Goal: Information Seeking & Learning: Learn about a topic

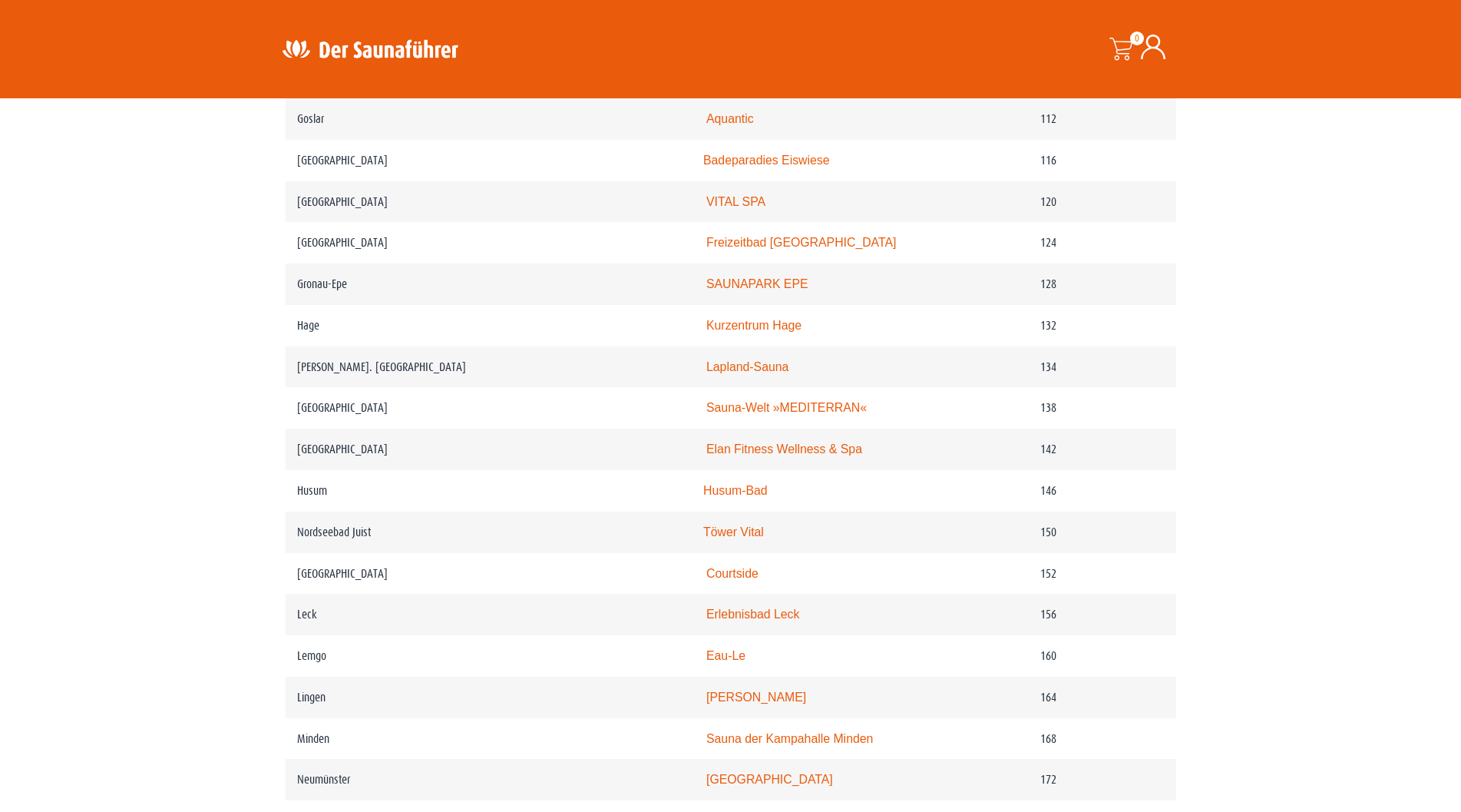
scroll to position [1920, 0]
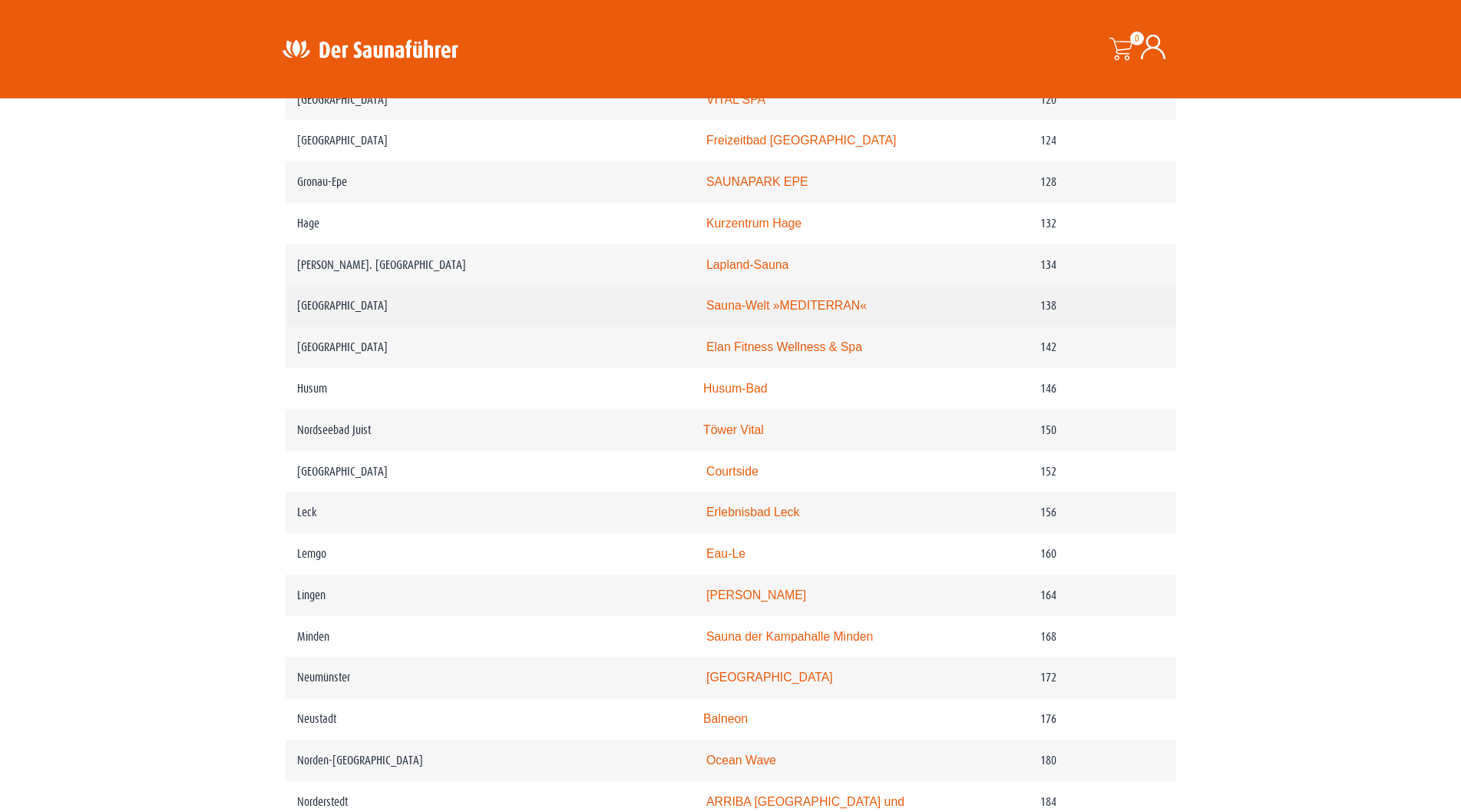
click at [780, 312] on link "Sauna-Welt »MEDITERRAN«" at bounding box center [786, 305] width 161 height 13
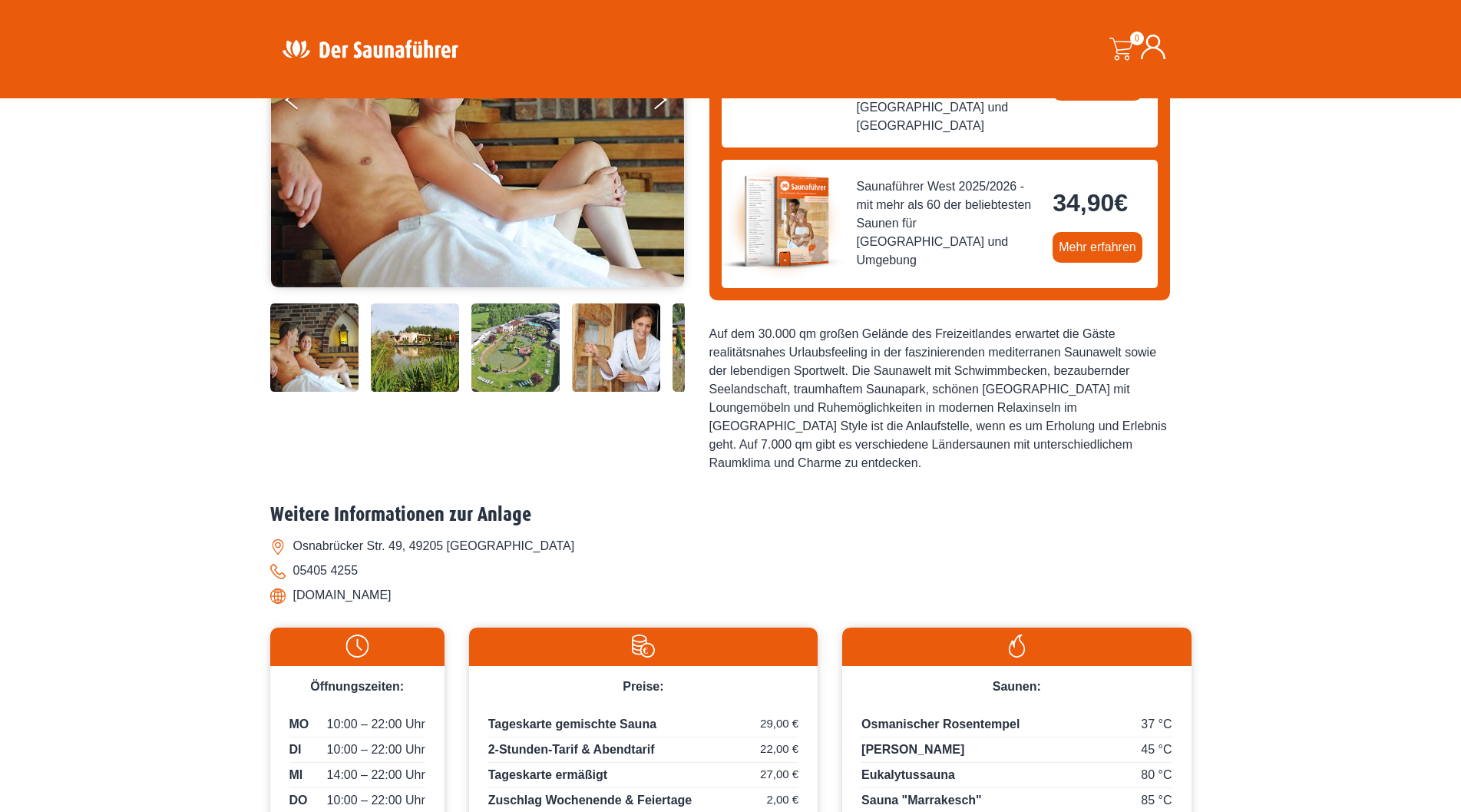
scroll to position [307, 0]
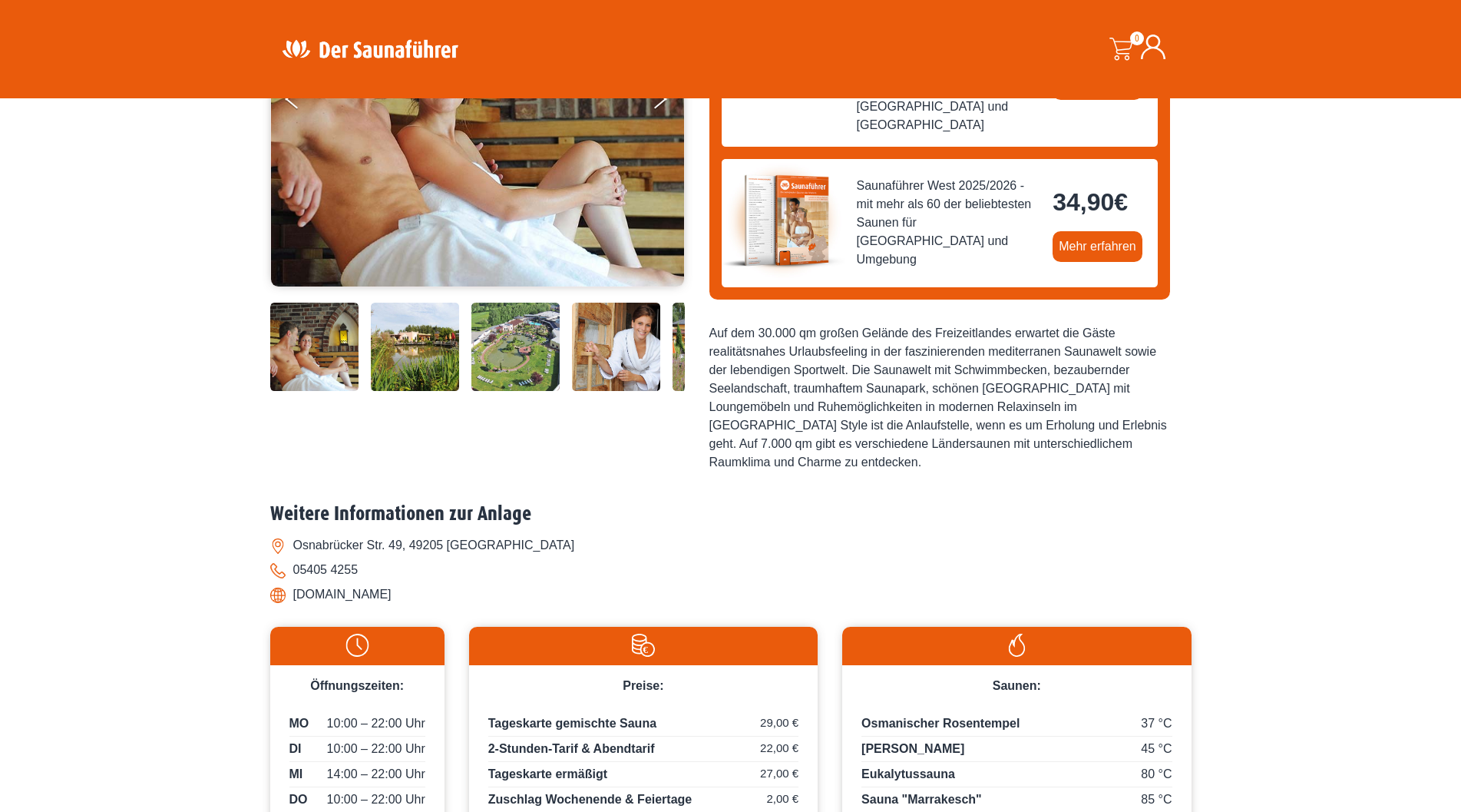
drag, startPoint x: 295, startPoint y: 537, endPoint x: 463, endPoint y: 530, distance: 168.1
click at [463, 582] on li "www.freizeitland-hasbergen.de" at bounding box center [731, 595] width 922 height 25
copy li "www.freizeitland-hasbergen.de"
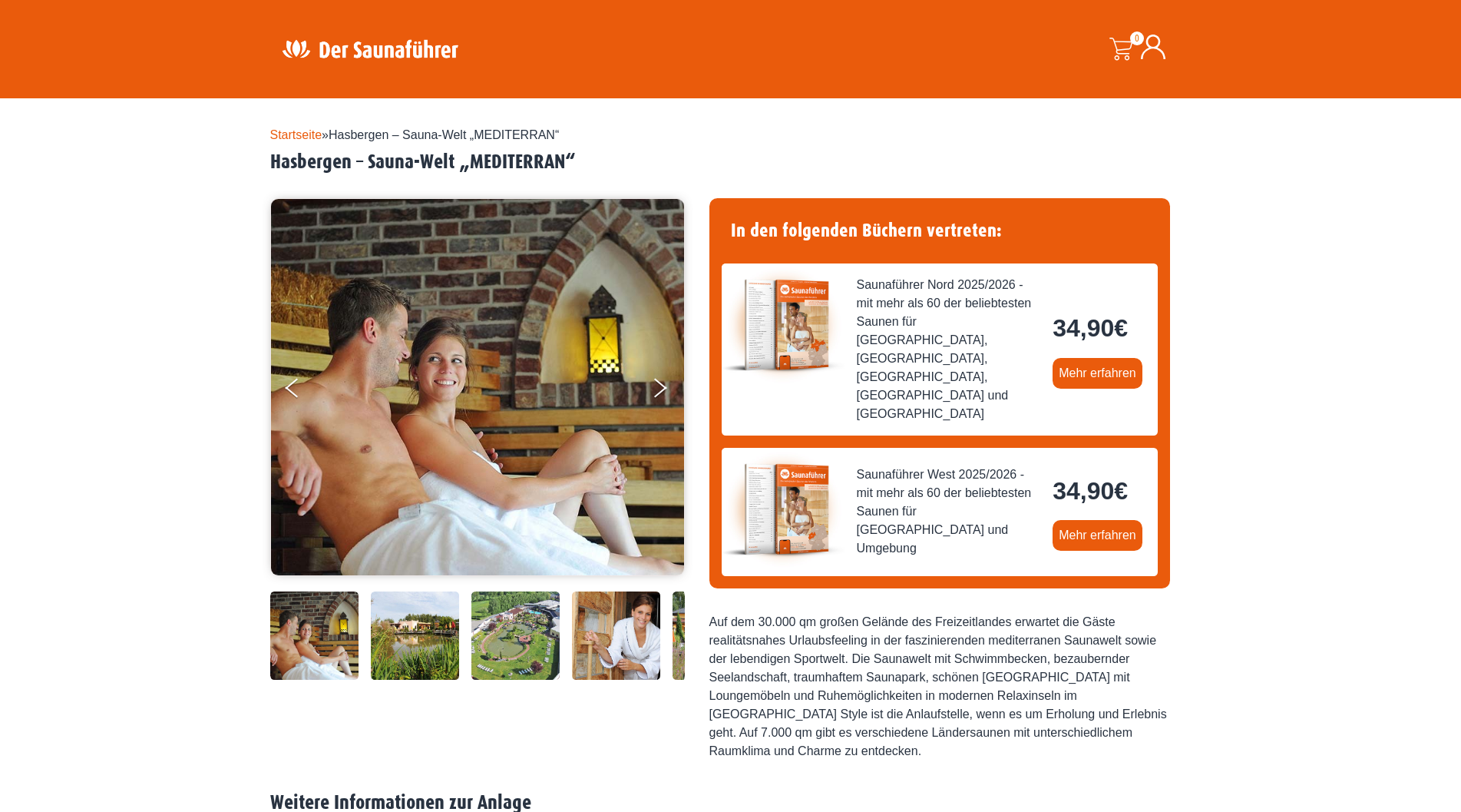
scroll to position [0, 0]
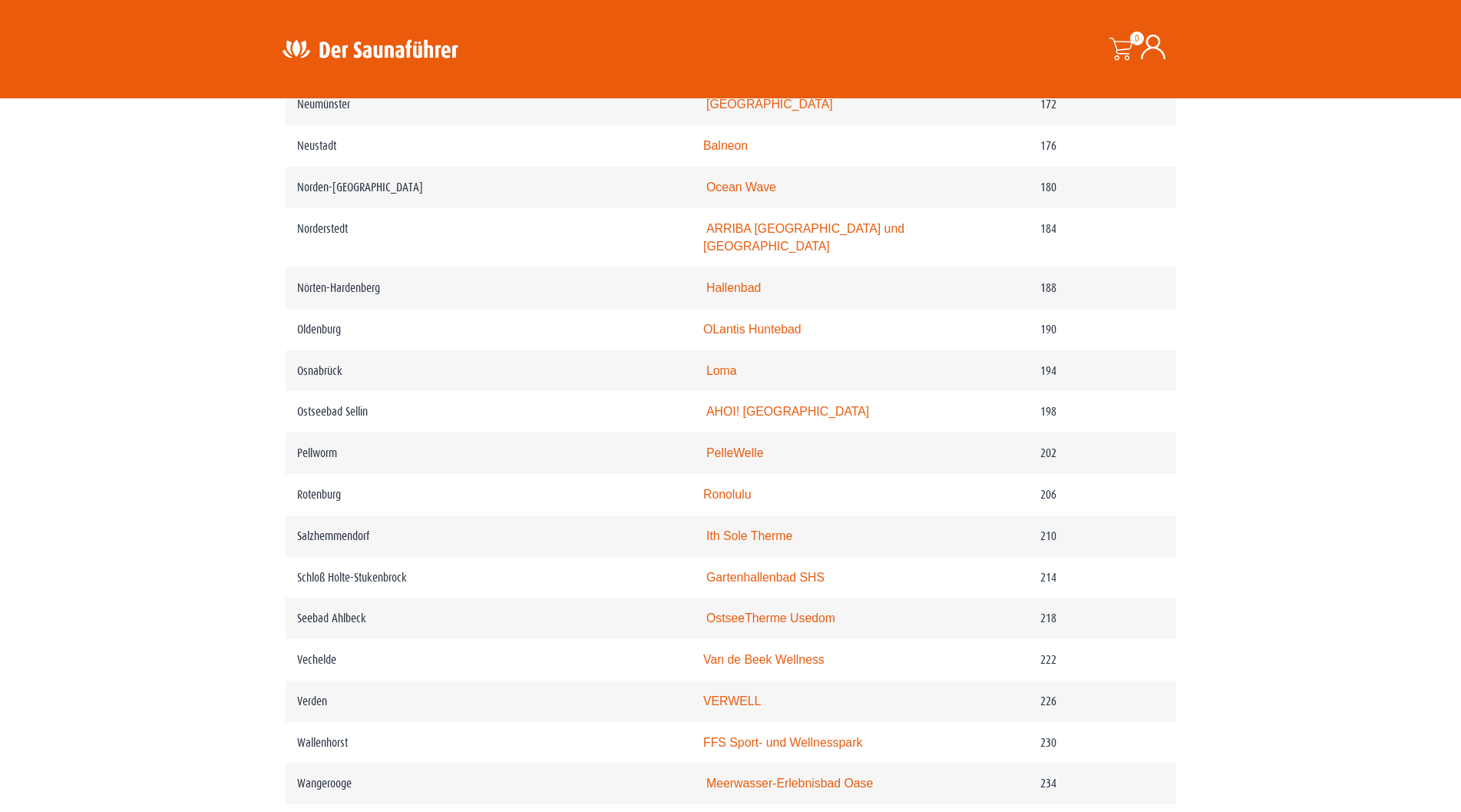
scroll to position [2458, 0]
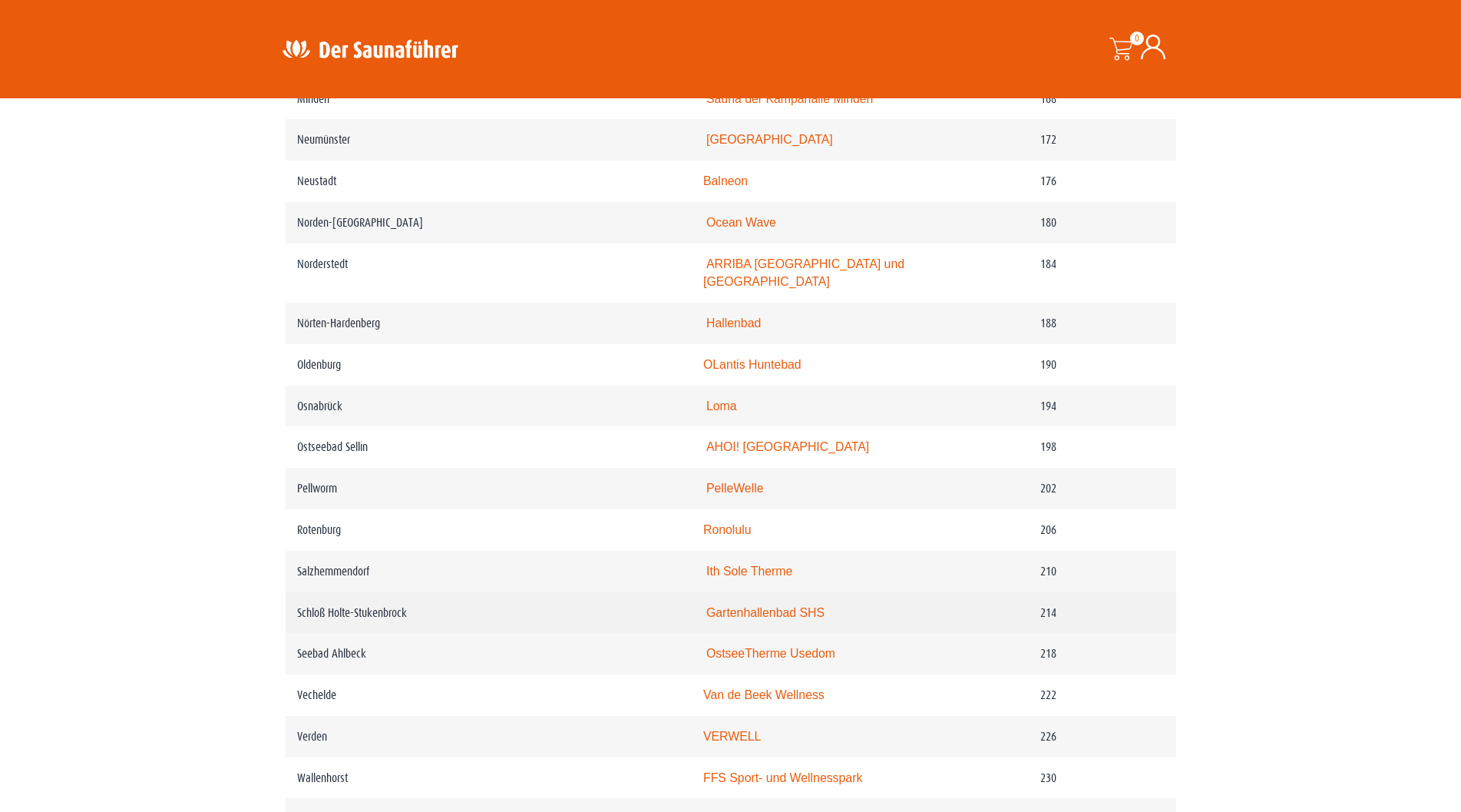
click at [774, 619] on link "Gartenhallenbad SHS" at bounding box center [765, 612] width 118 height 13
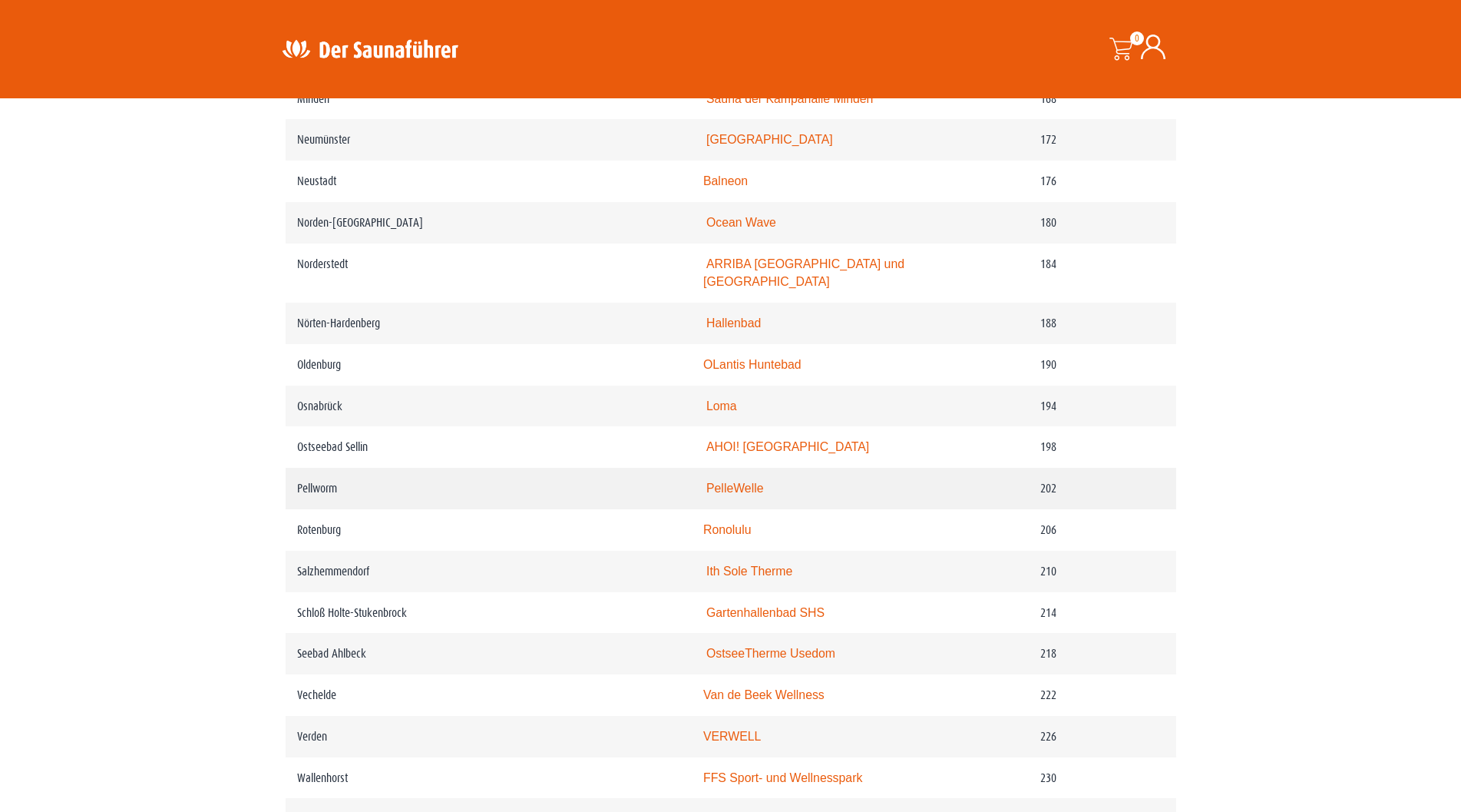
click at [761, 494] on link "PelleWelle" at bounding box center [735, 488] width 57 height 13
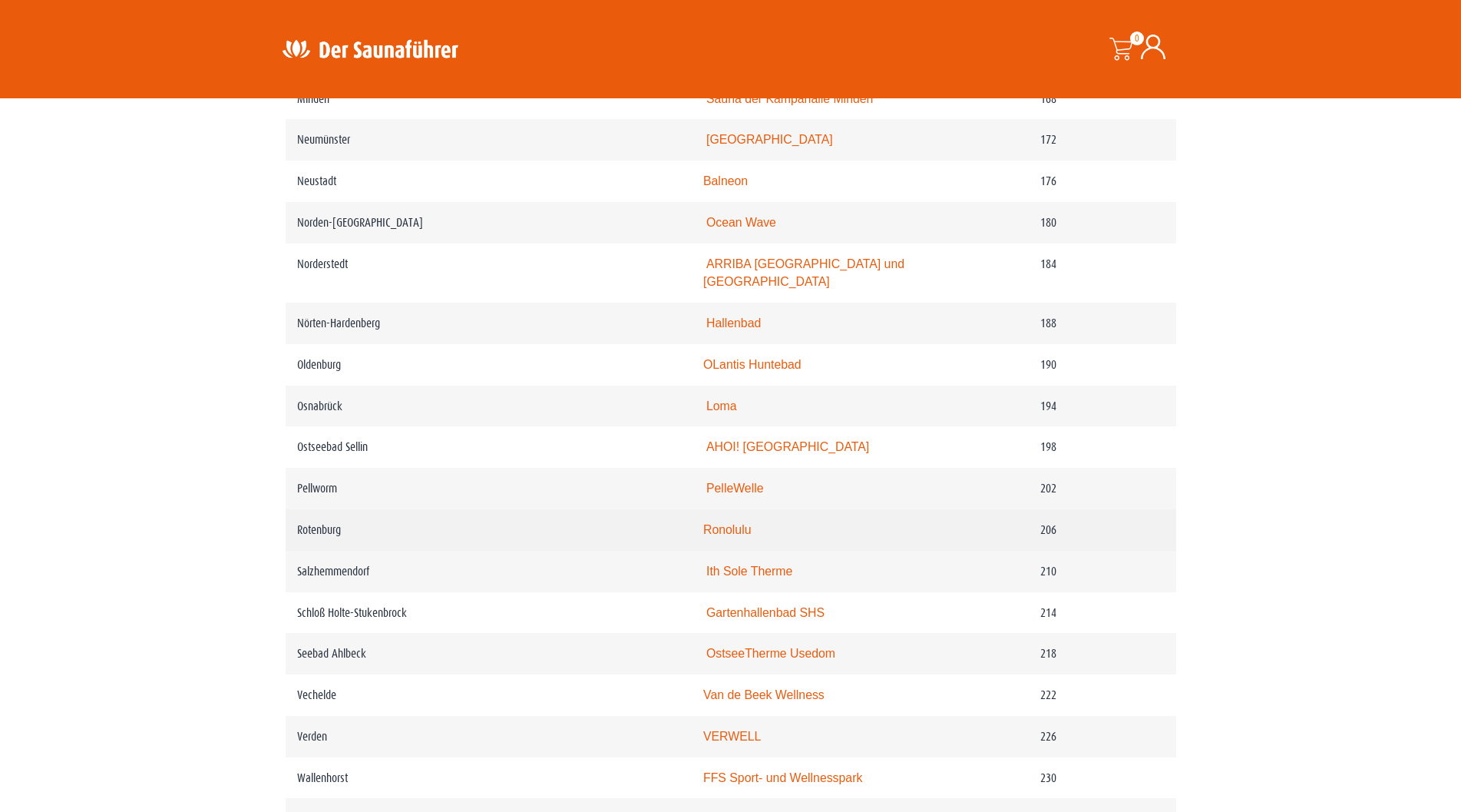
click at [745, 536] on link "Ronolulu" at bounding box center [726, 530] width 47 height 13
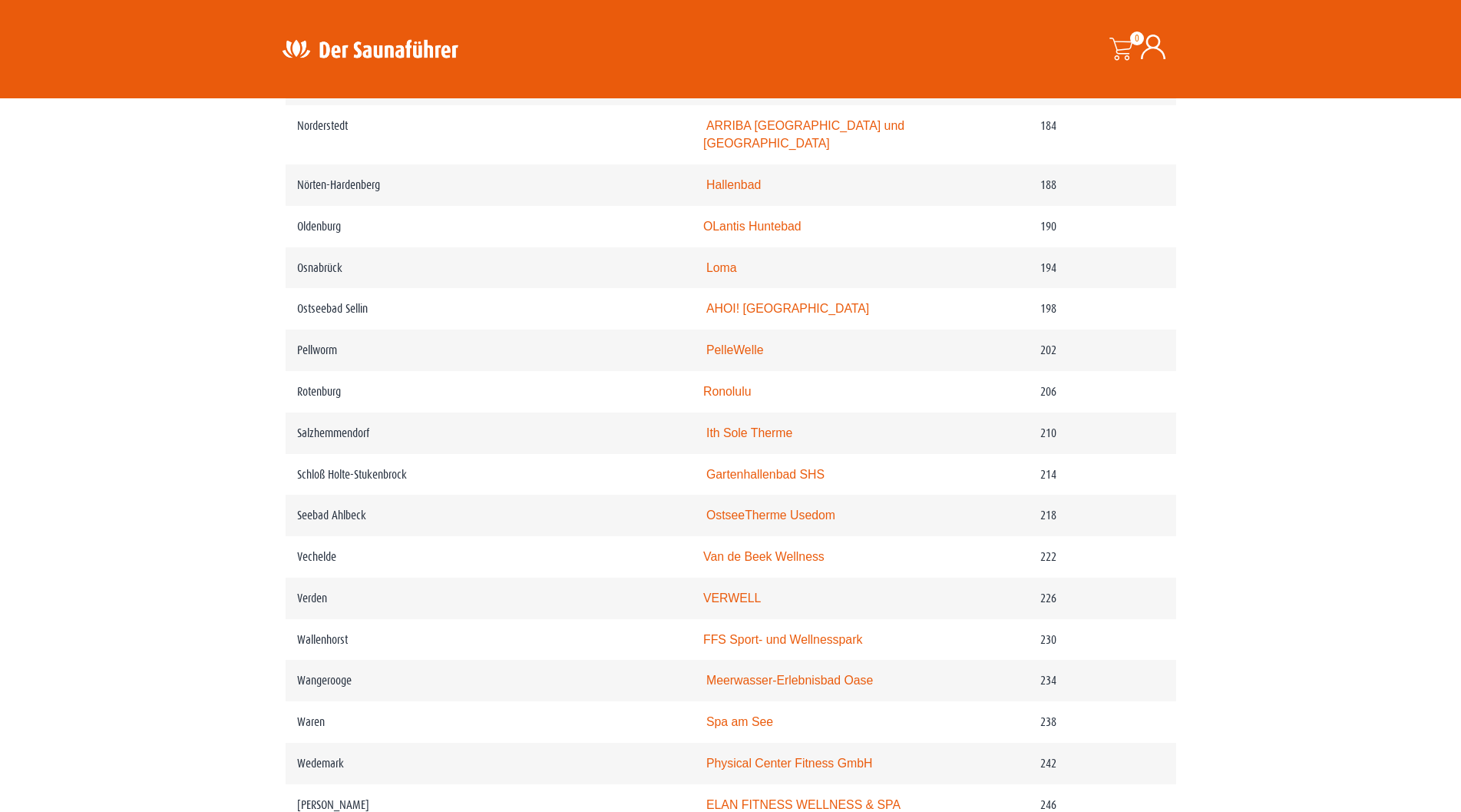
scroll to position [2611, 0]
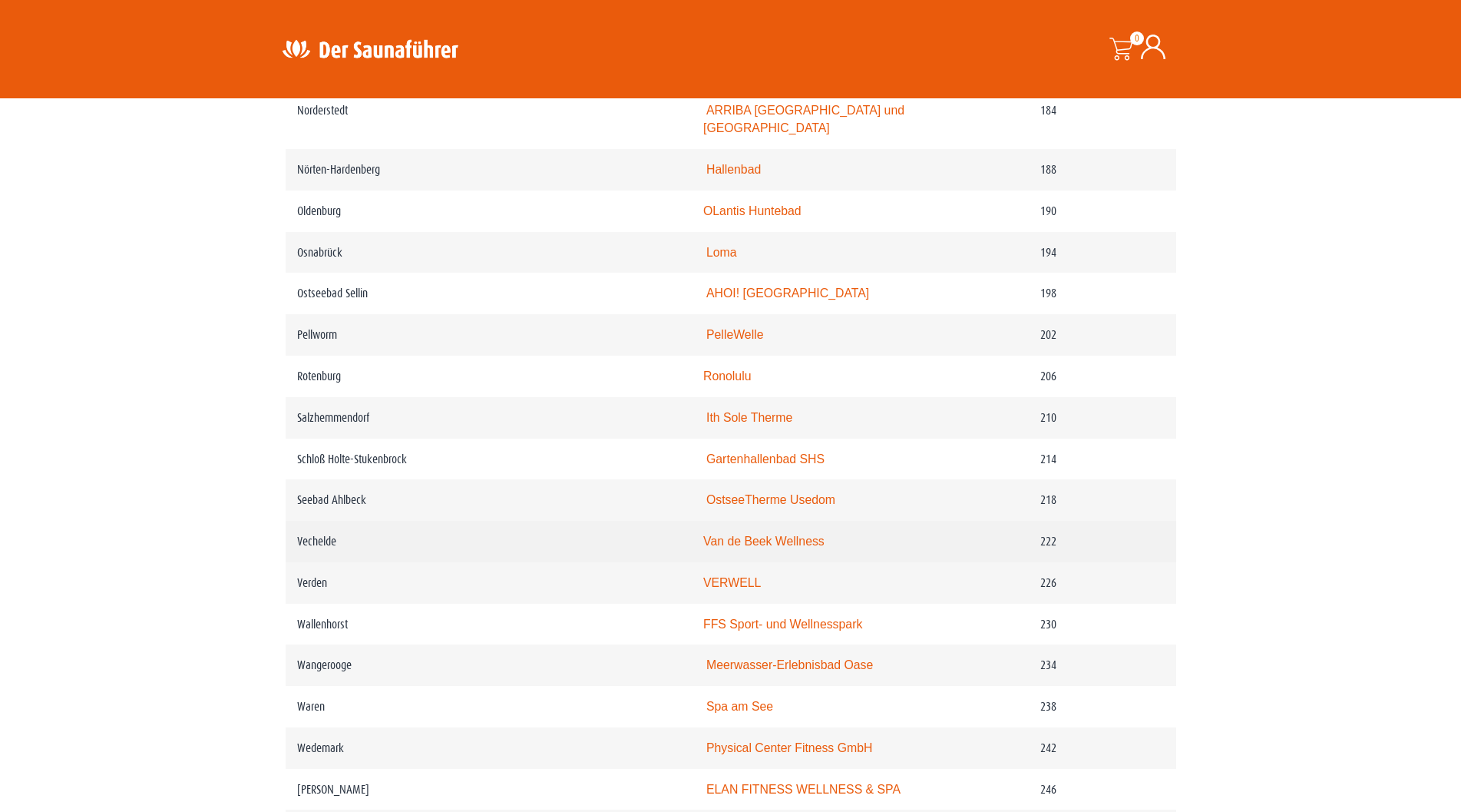
click at [753, 547] on link "Van de Beek Wellness" at bounding box center [764, 541] width 121 height 13
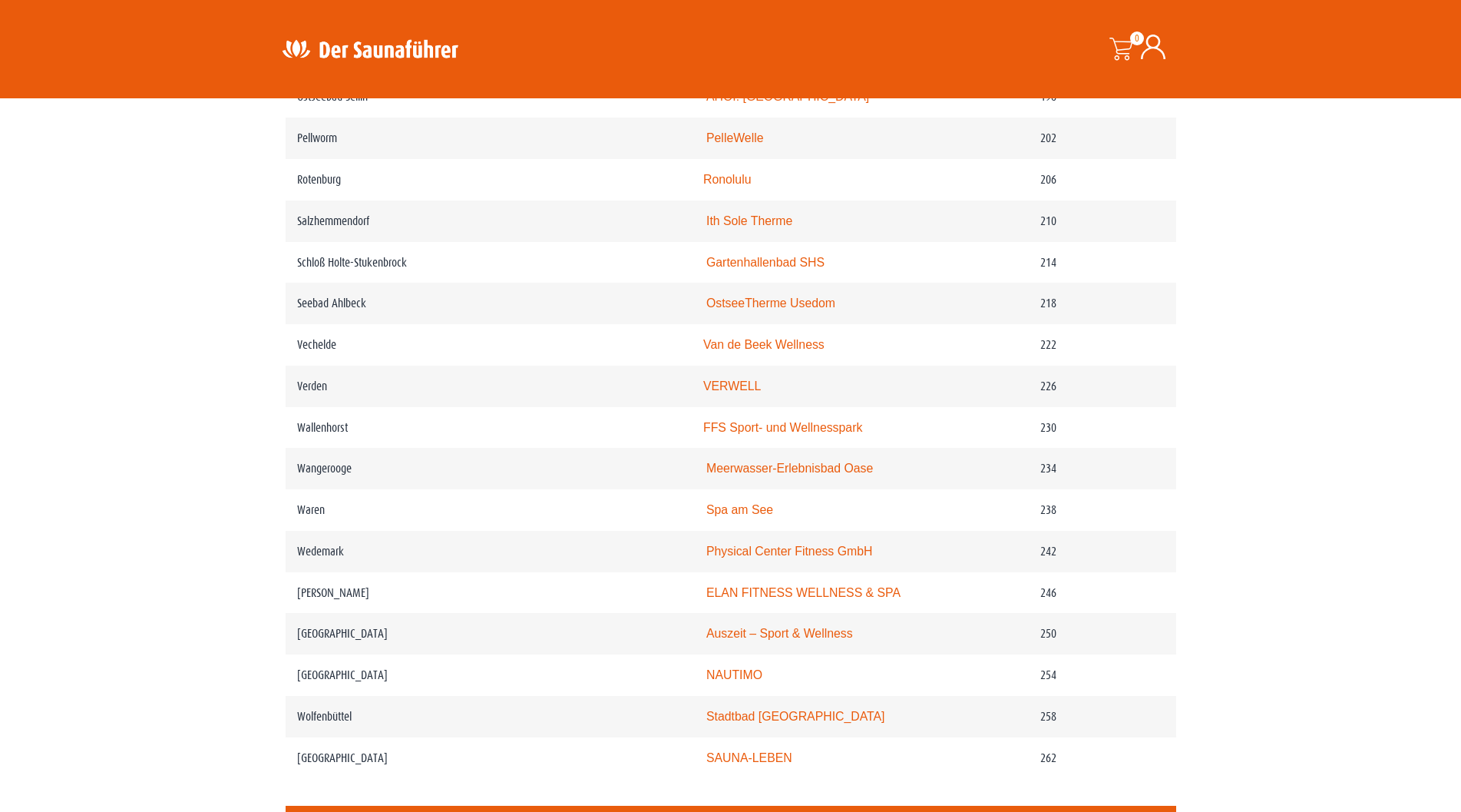
scroll to position [2841, 0]
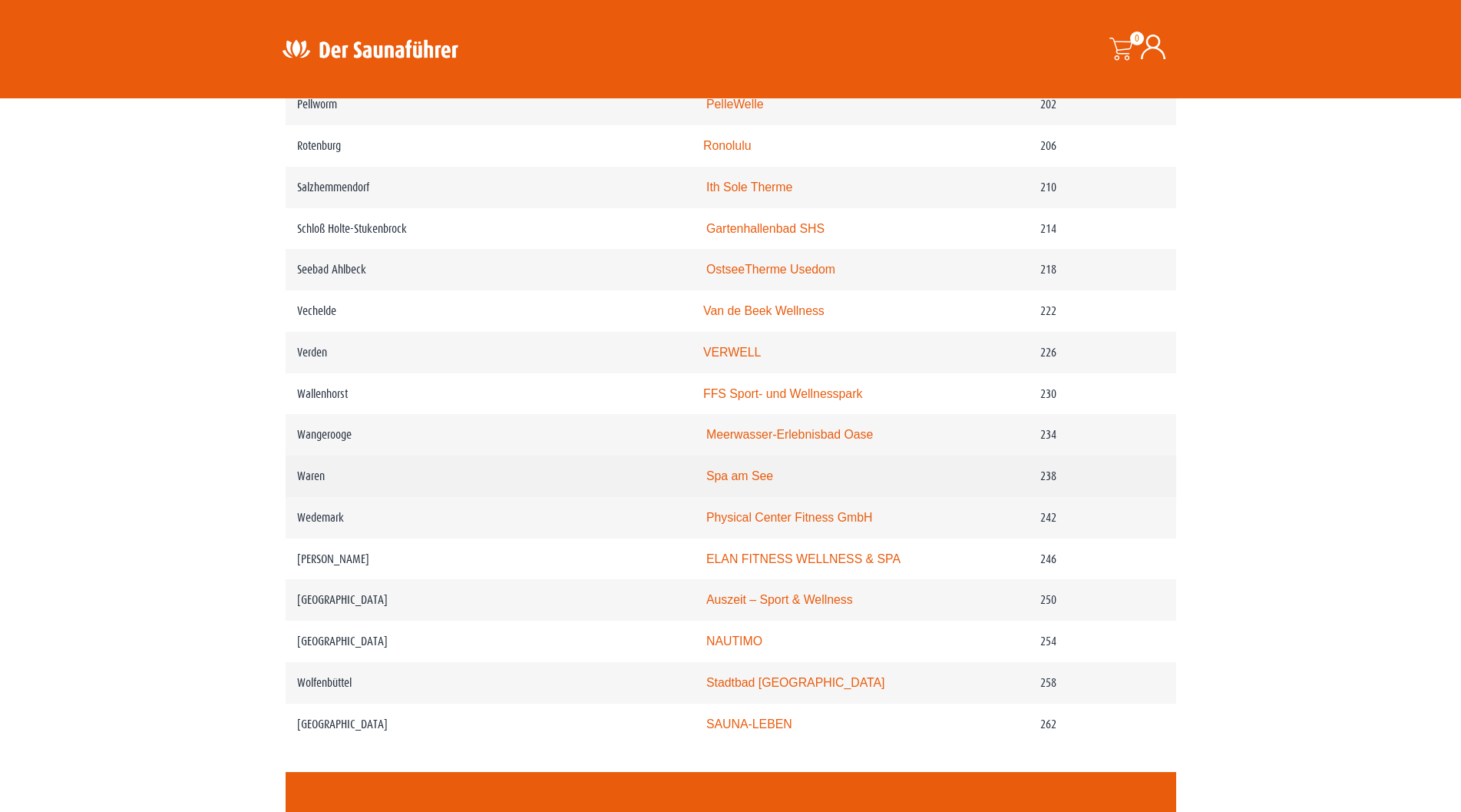
click at [748, 483] on link "Spa am See" at bounding box center [740, 476] width 67 height 13
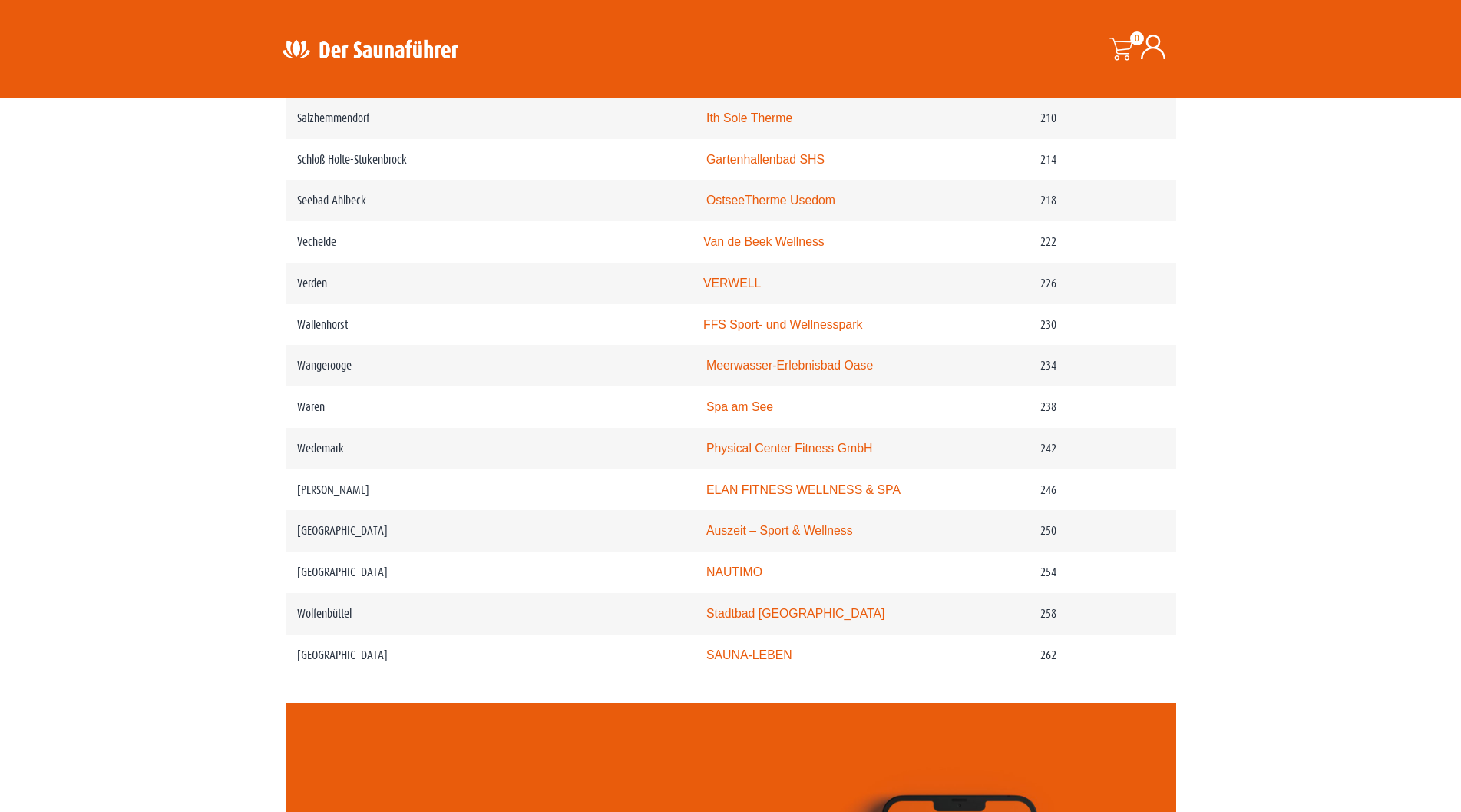
scroll to position [2995, 0]
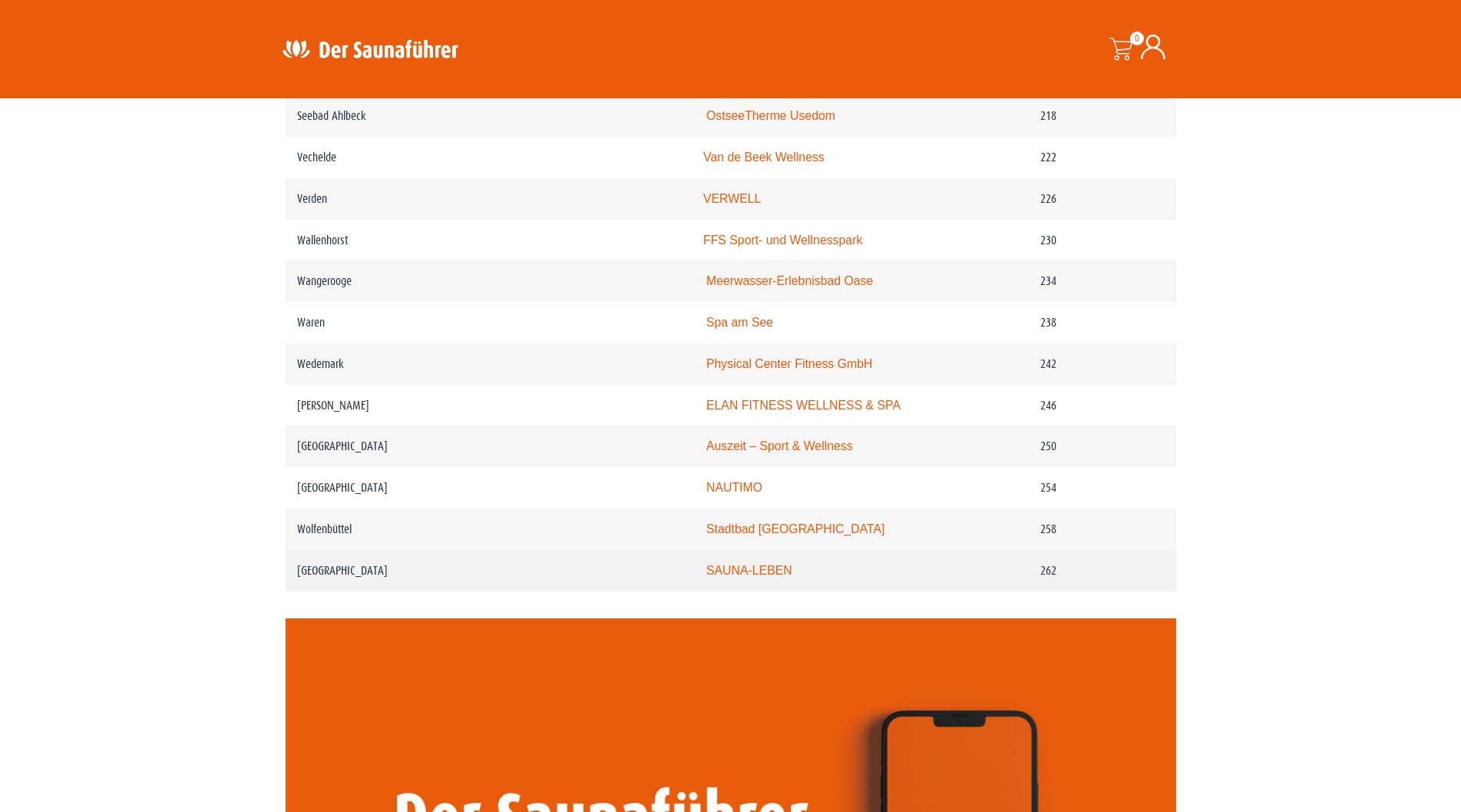
click at [749, 577] on link "SAUNA-LEBEN" at bounding box center [749, 570] width 86 height 13
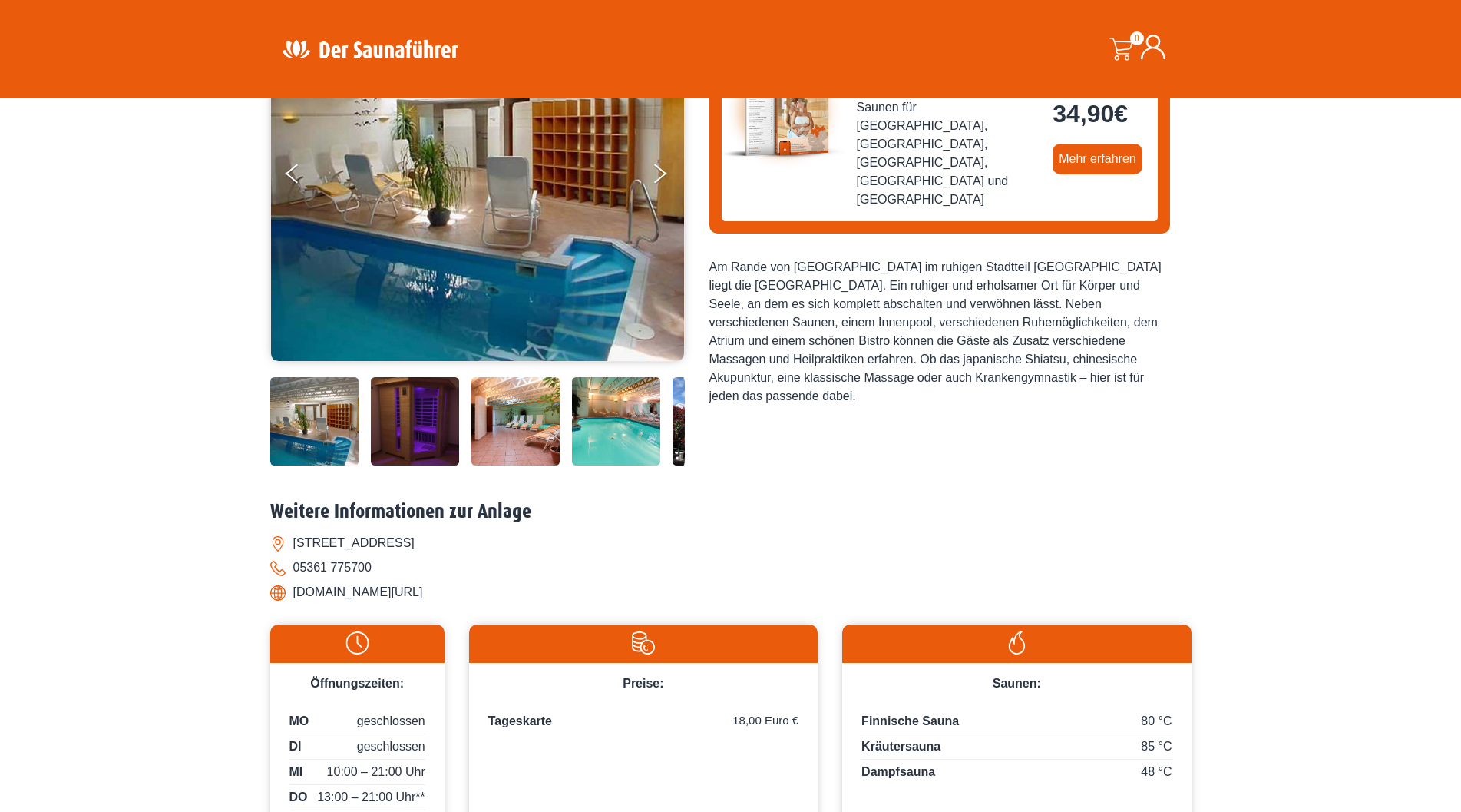
scroll to position [77, 0]
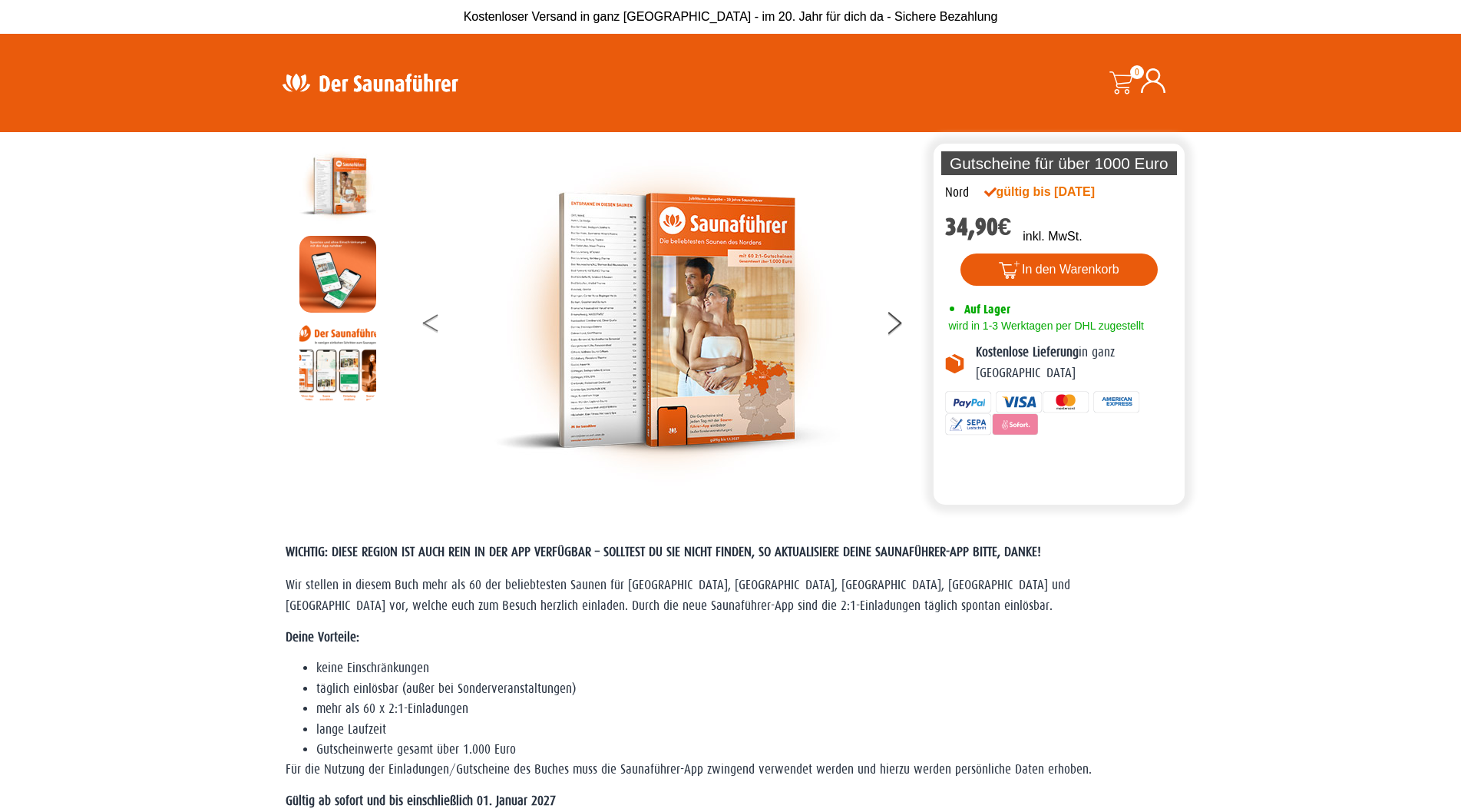
click at [430, 322] on button at bounding box center [443, 325] width 38 height 38
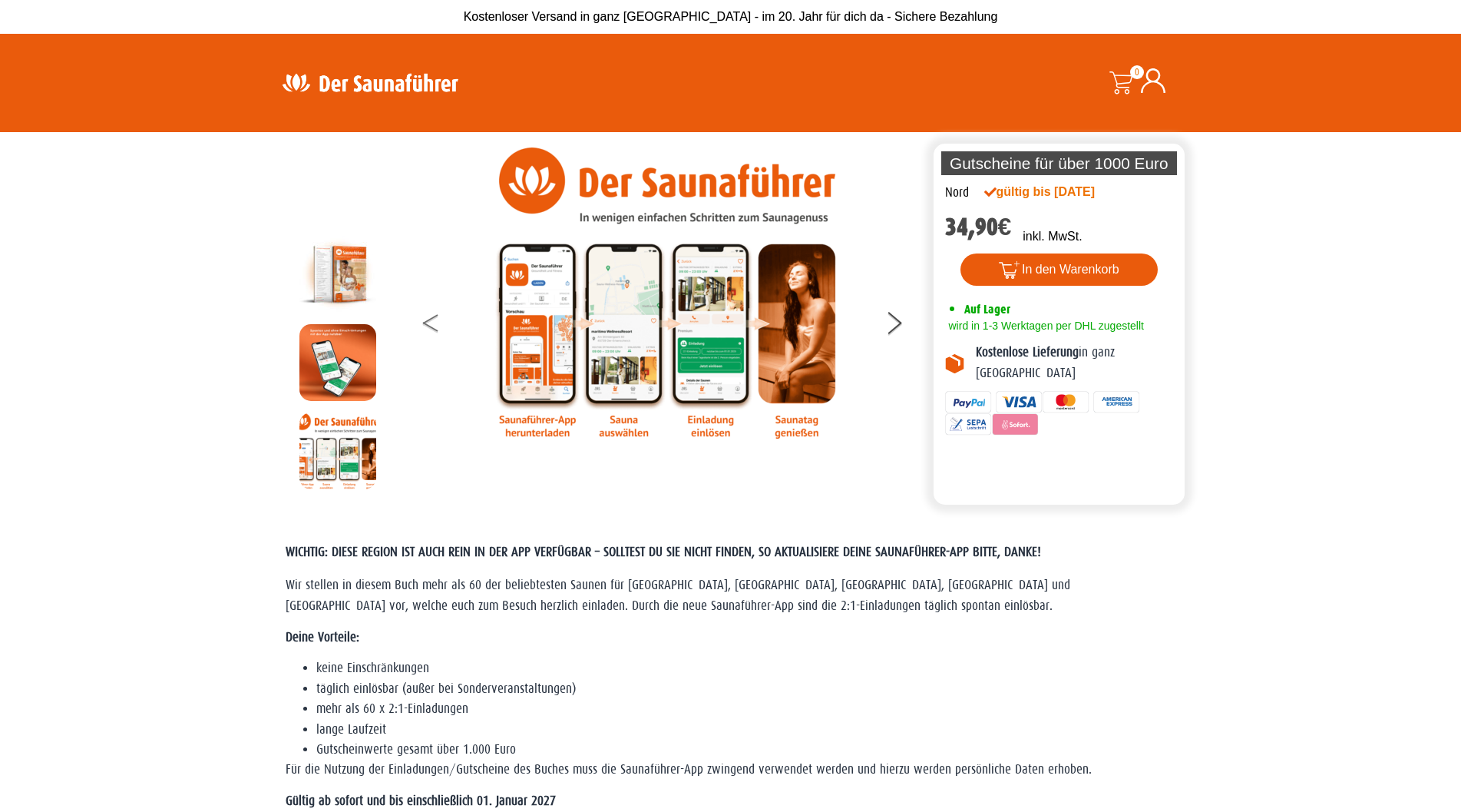
click at [427, 323] on button at bounding box center [443, 325] width 38 height 38
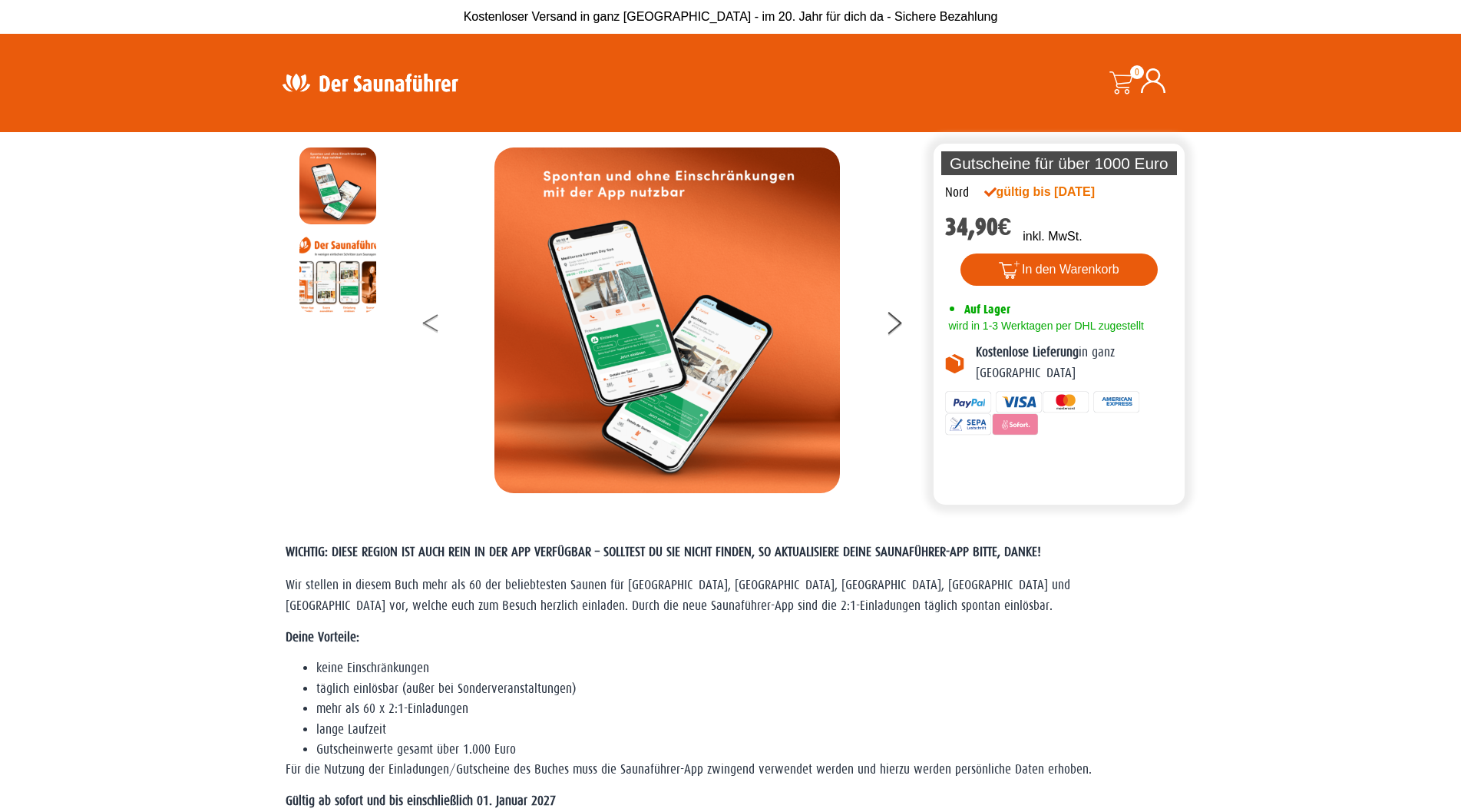
click at [427, 320] on icon at bounding box center [430, 319] width 15 height 10
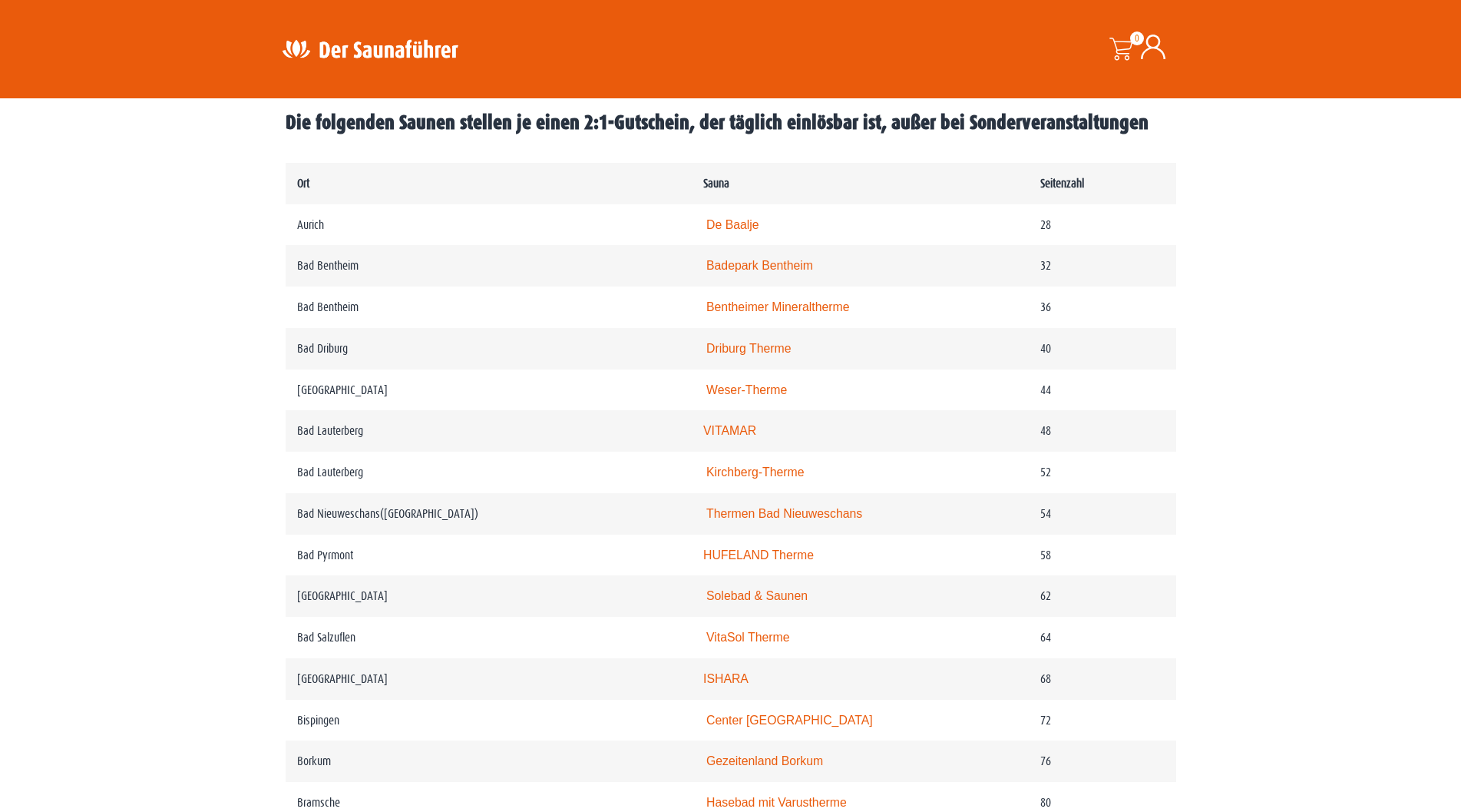
scroll to position [768, 0]
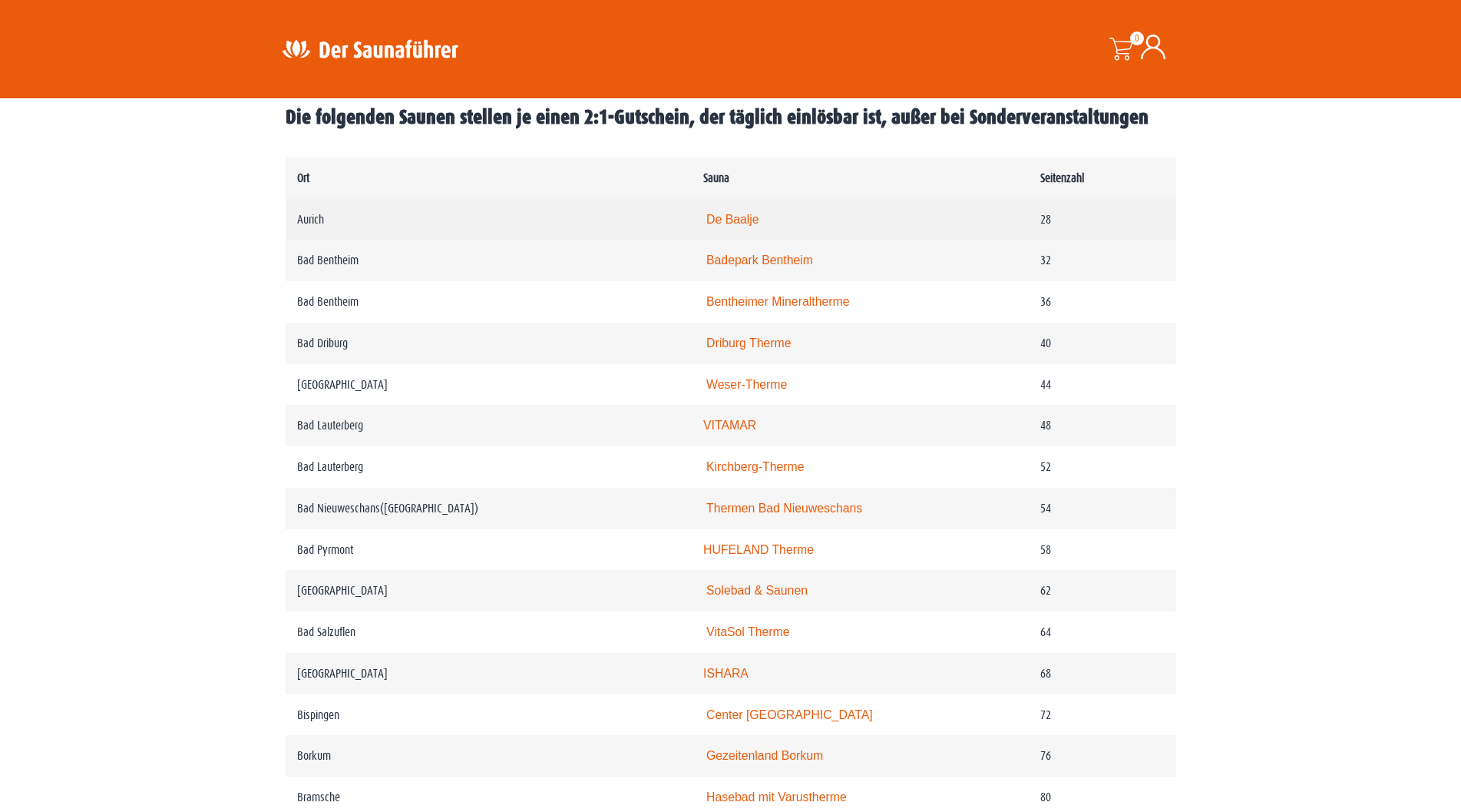
click at [756, 219] on link "De Baalje" at bounding box center [733, 220] width 53 height 13
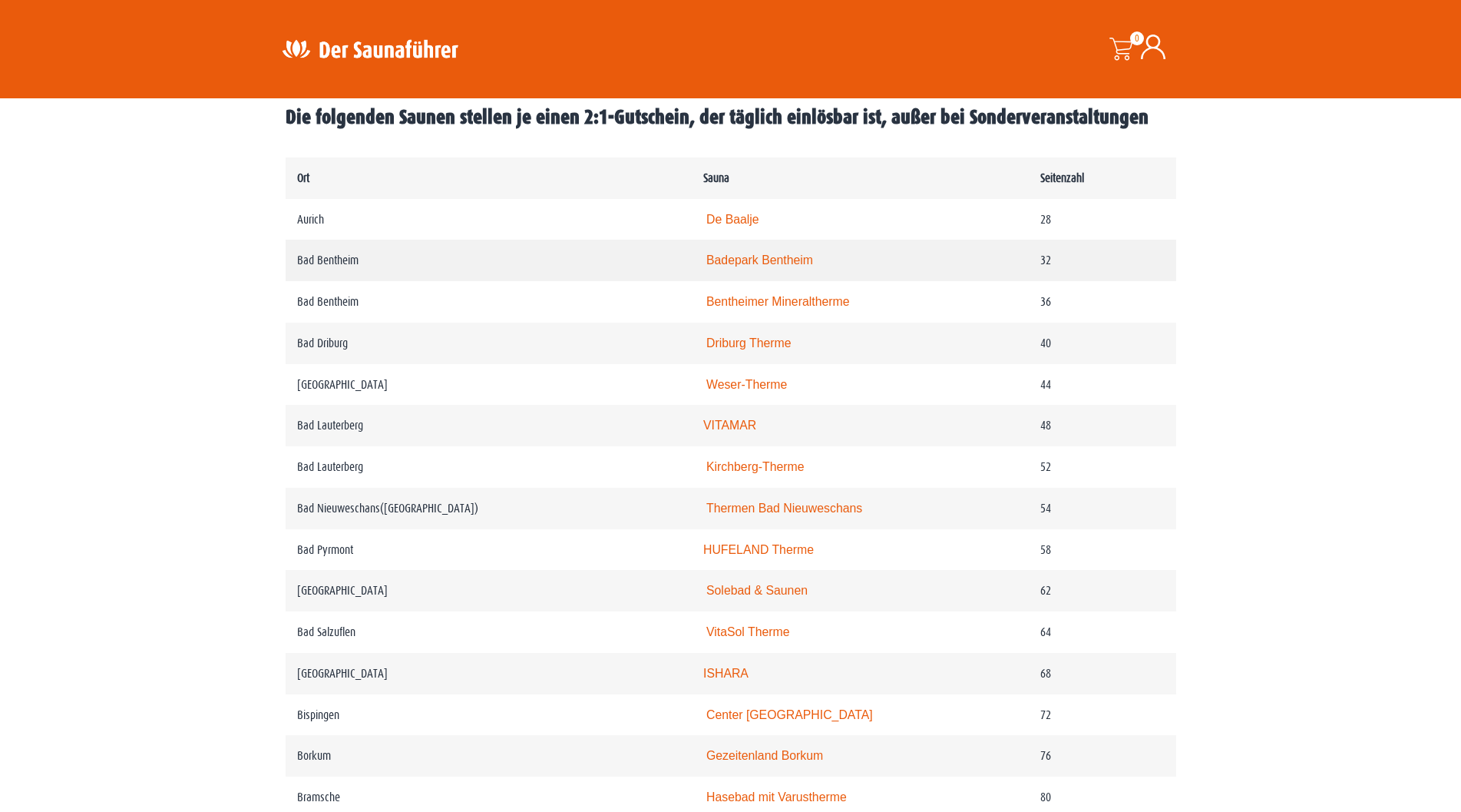
click at [784, 260] on link "Badepark Bentheim" at bounding box center [760, 260] width 106 height 13
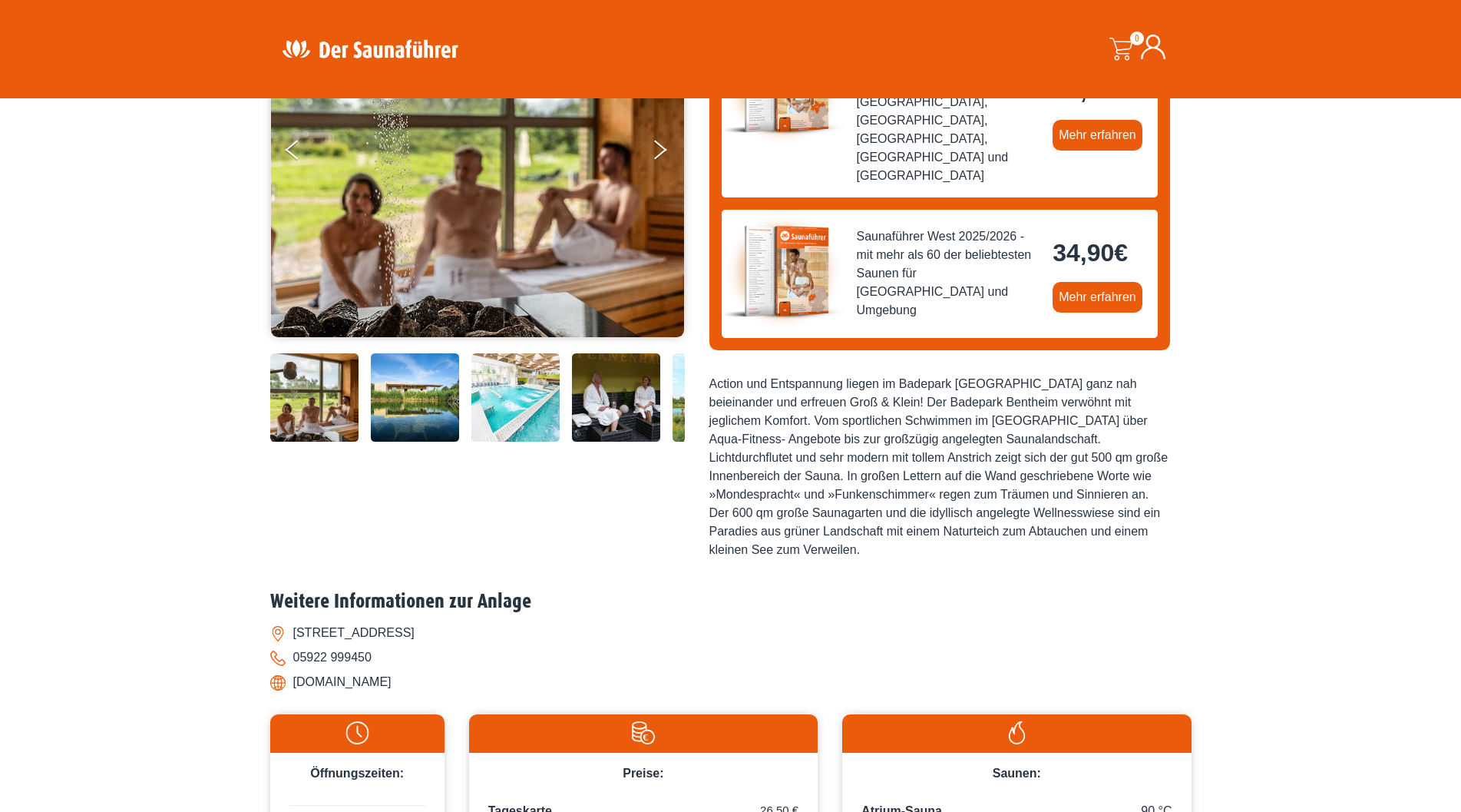
scroll to position [230, 0]
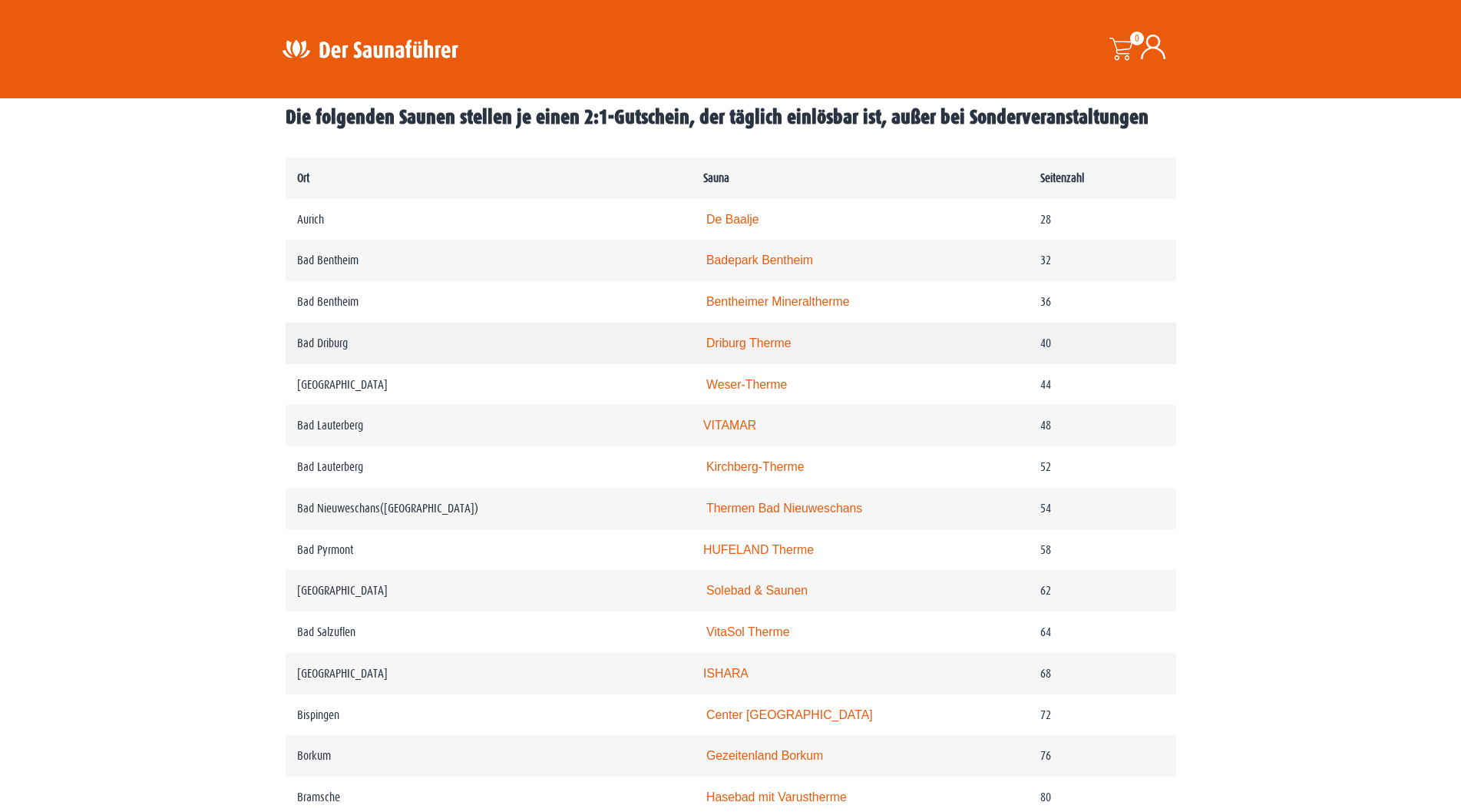
click at [779, 344] on link "Driburg Therme" at bounding box center [749, 343] width 85 height 13
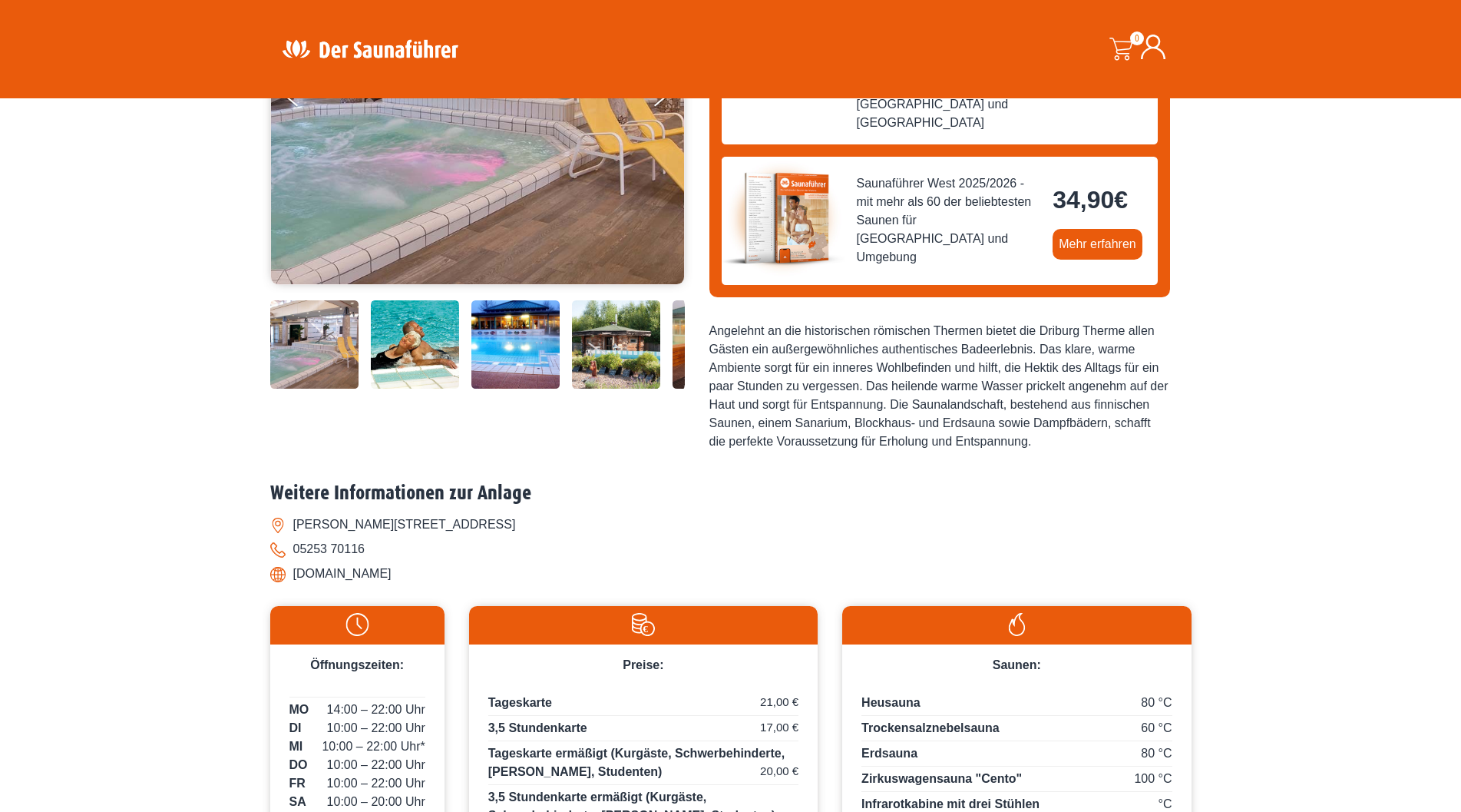
scroll to position [307, 0]
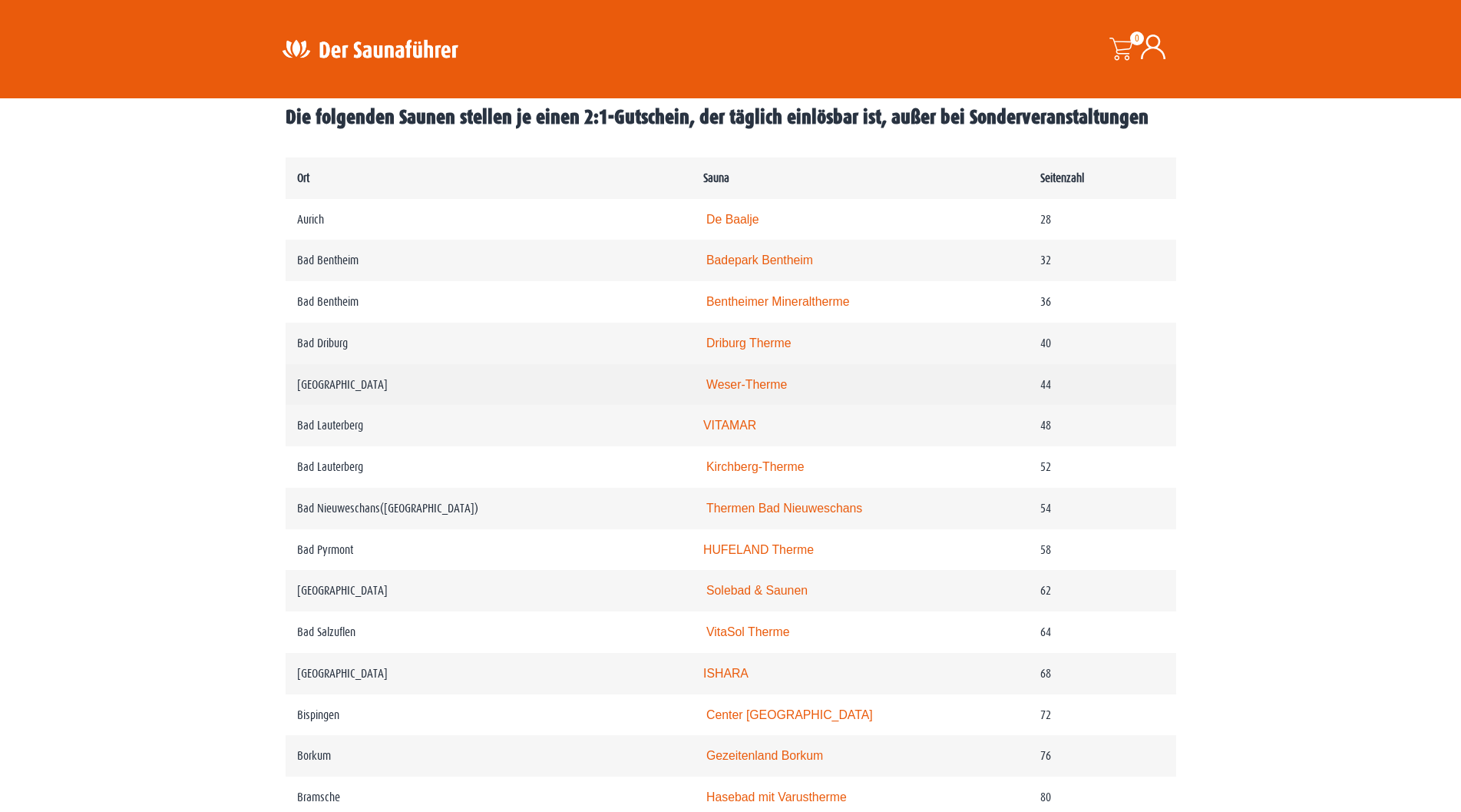
click at [775, 388] on link "Weser-Therme" at bounding box center [746, 384] width 81 height 13
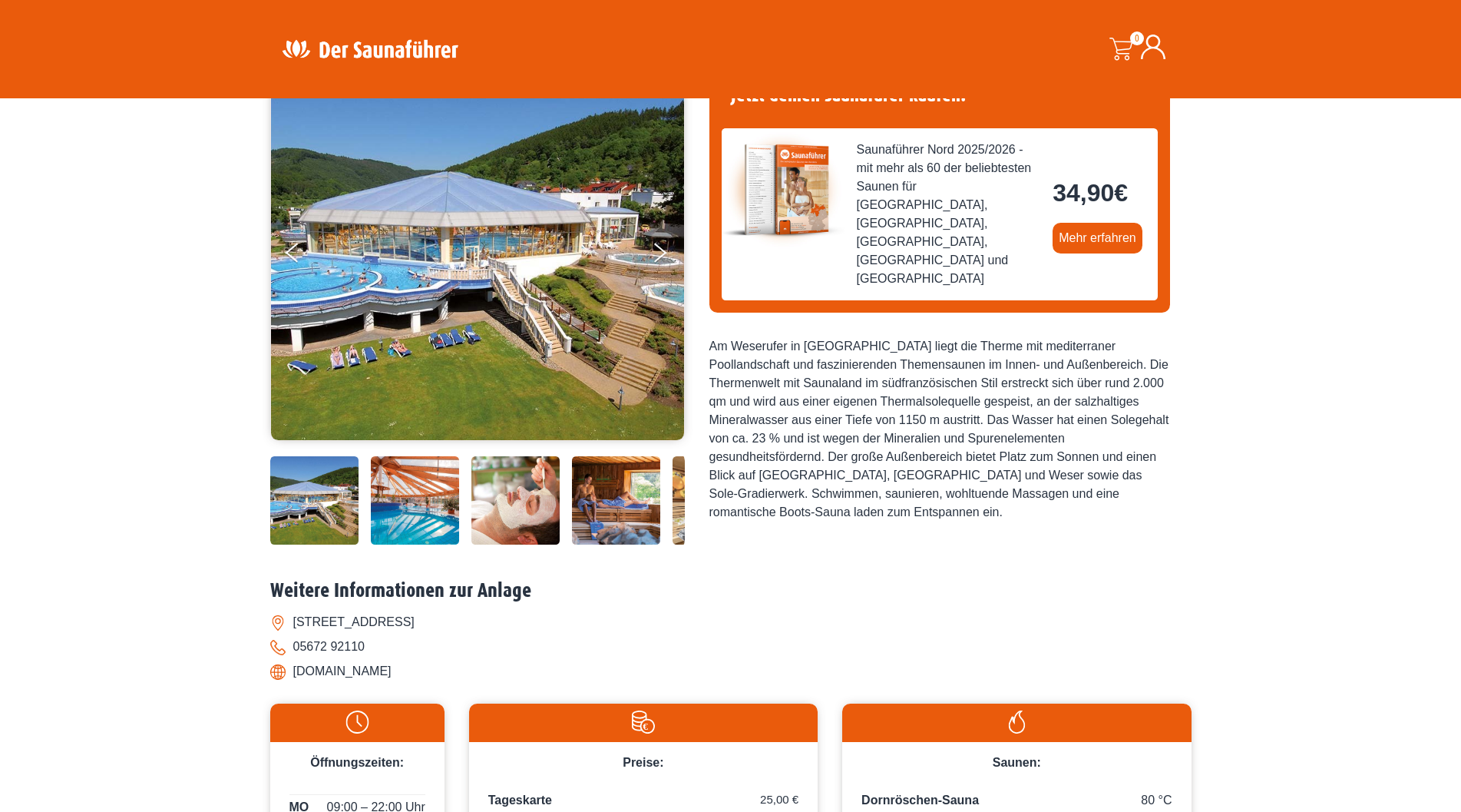
scroll to position [77, 0]
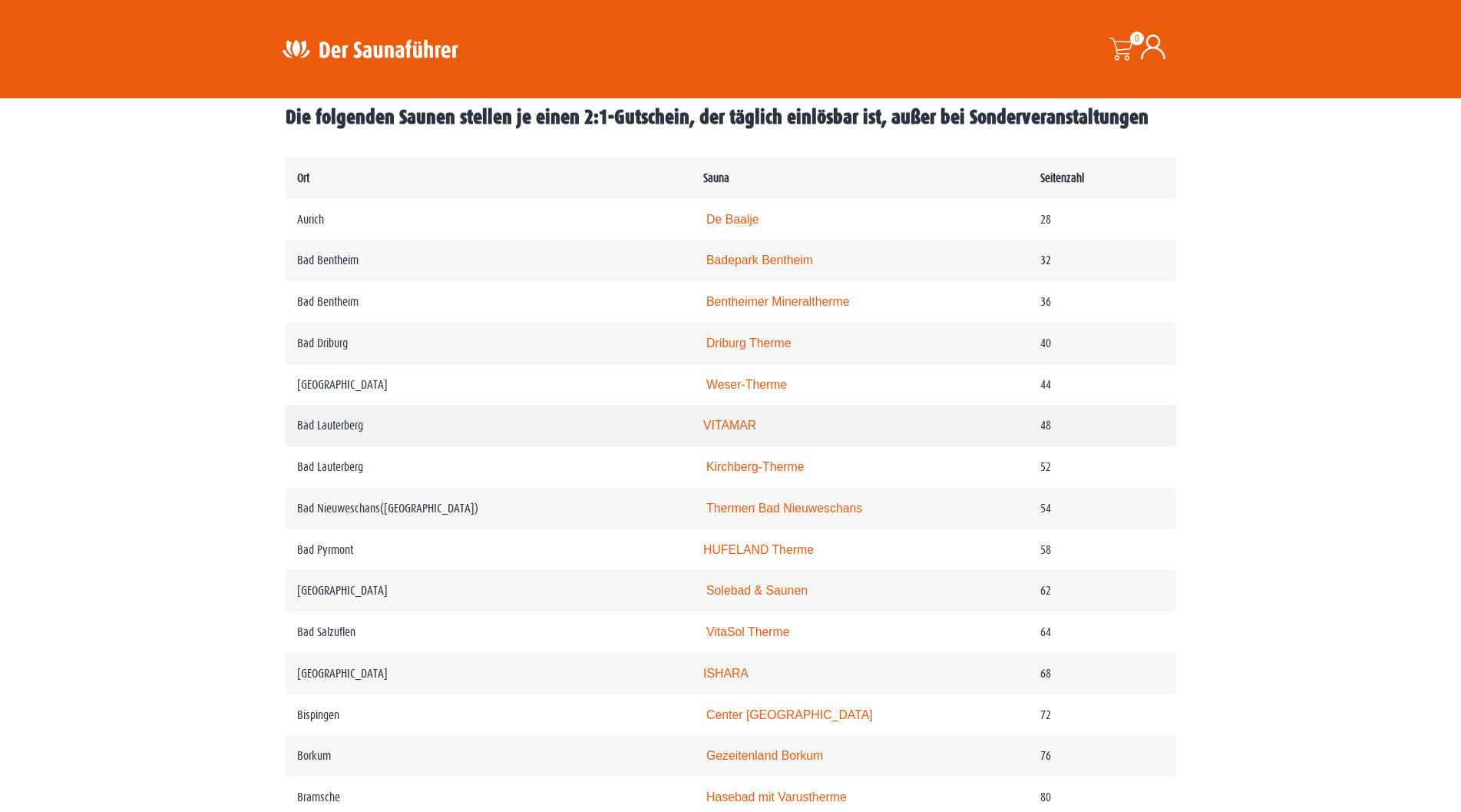
click at [735, 429] on link "VITAMAR" at bounding box center [730, 425] width 53 height 13
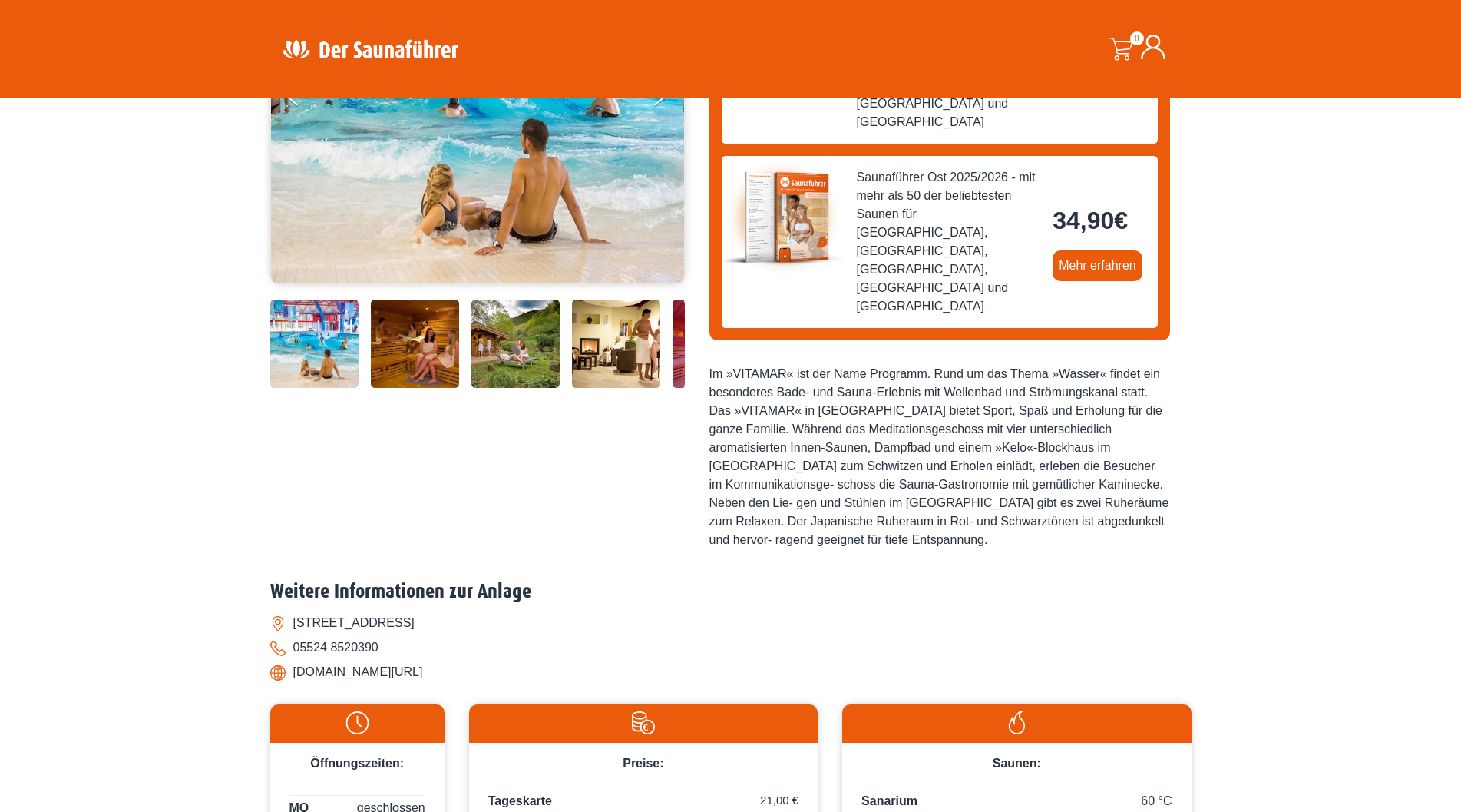
scroll to position [154, 0]
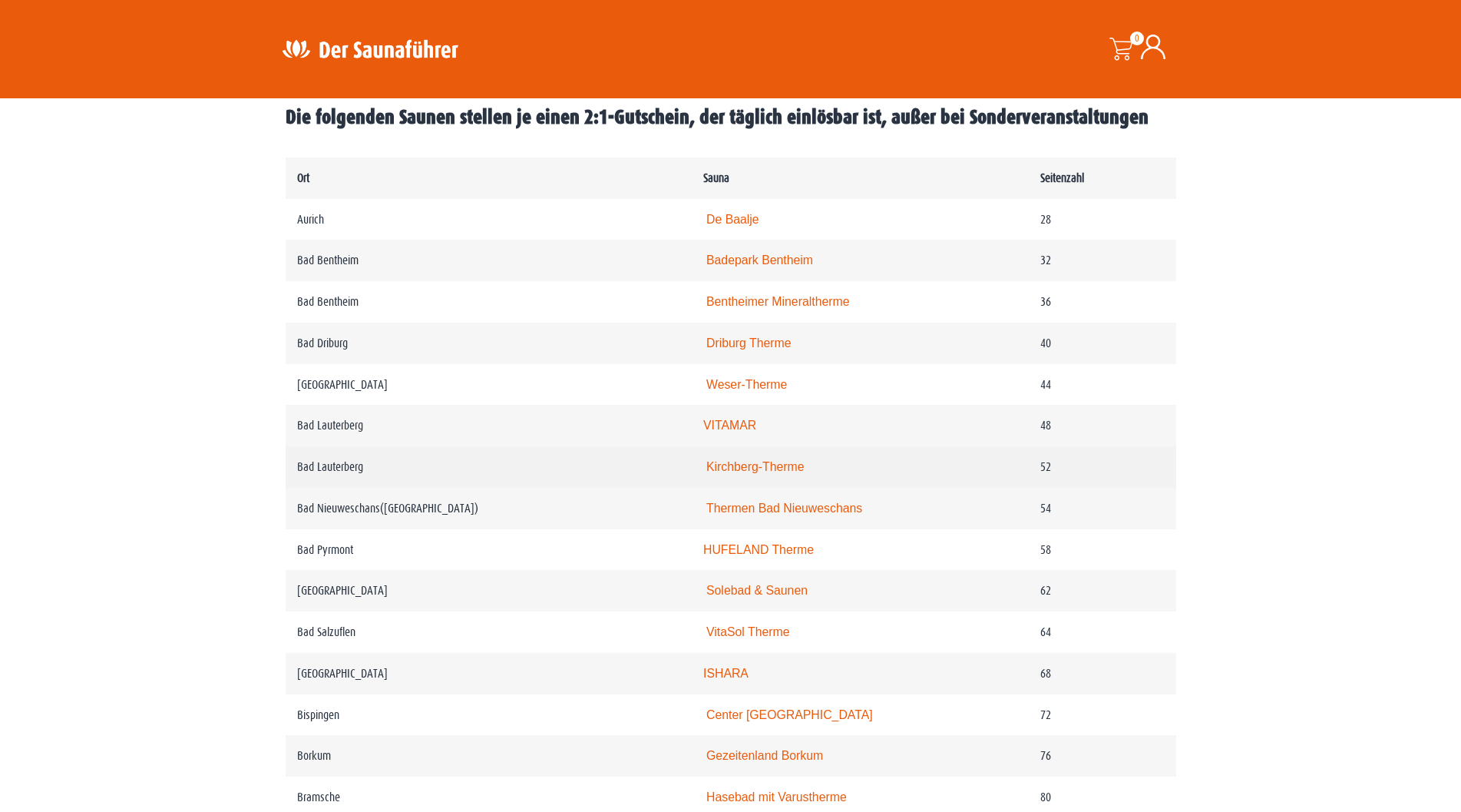
click at [780, 471] on link "Kirchberg-Therme" at bounding box center [755, 467] width 98 height 13
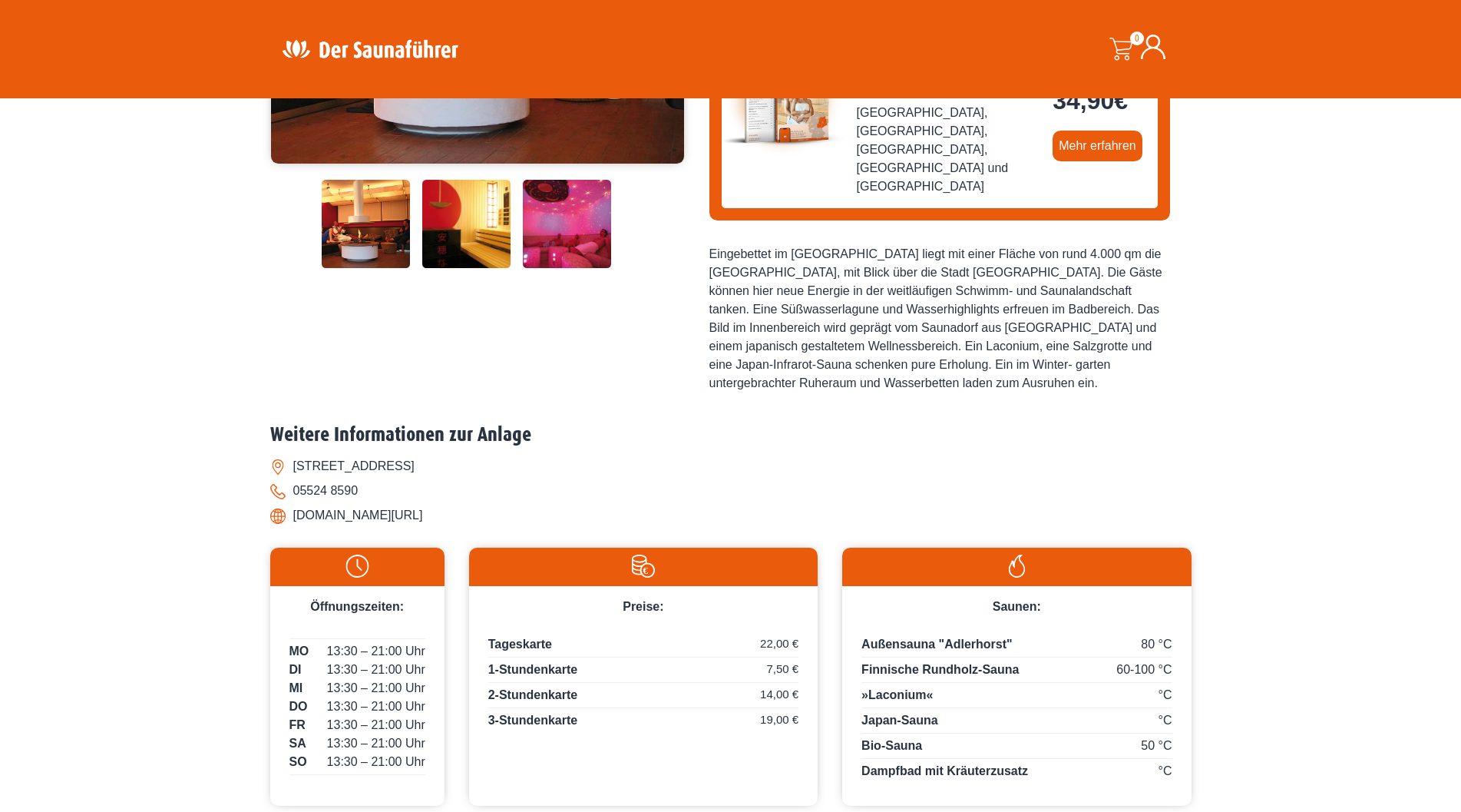
scroll to position [461, 0]
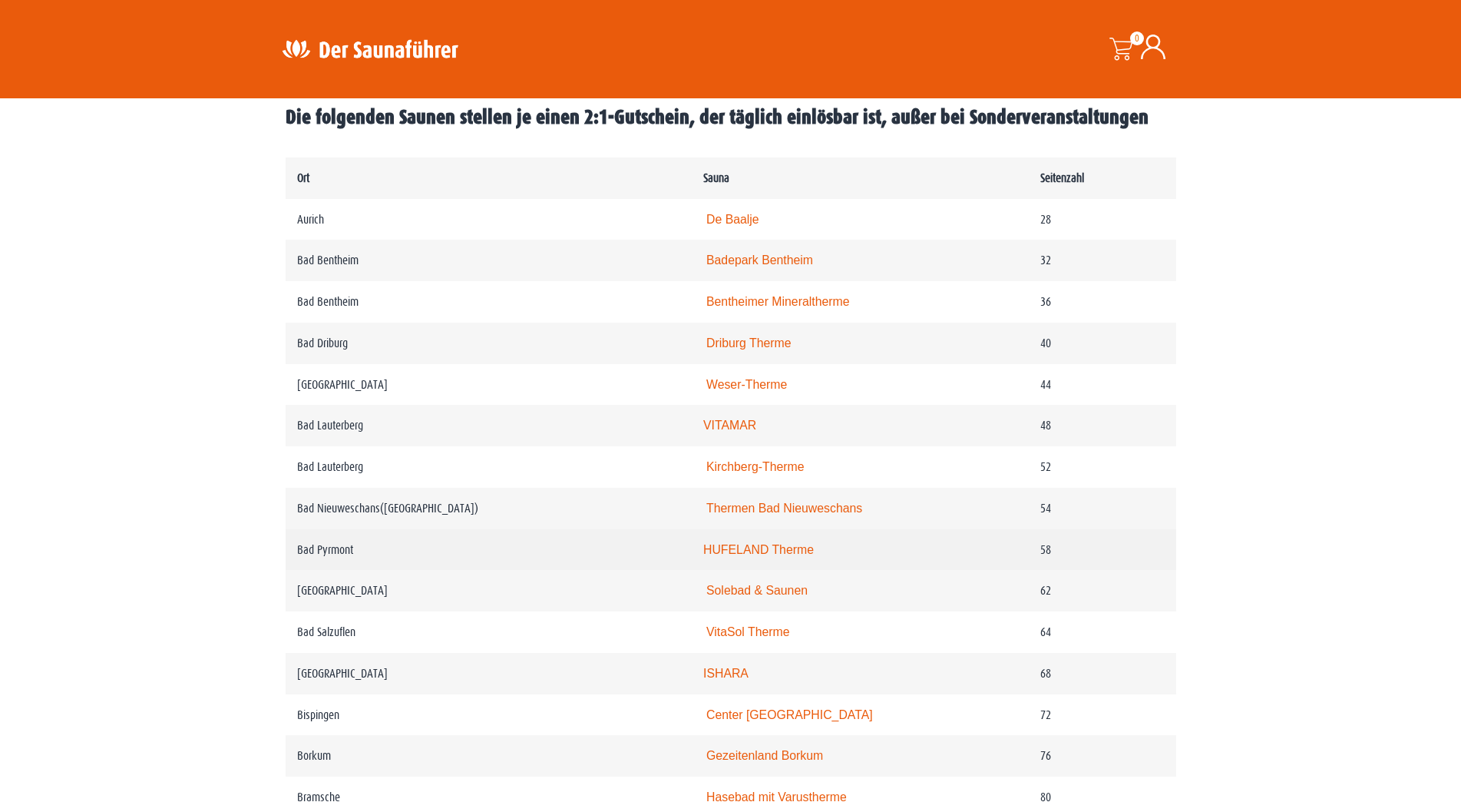
click at [786, 554] on link "HUFELAND Therme" at bounding box center [758, 550] width 111 height 13
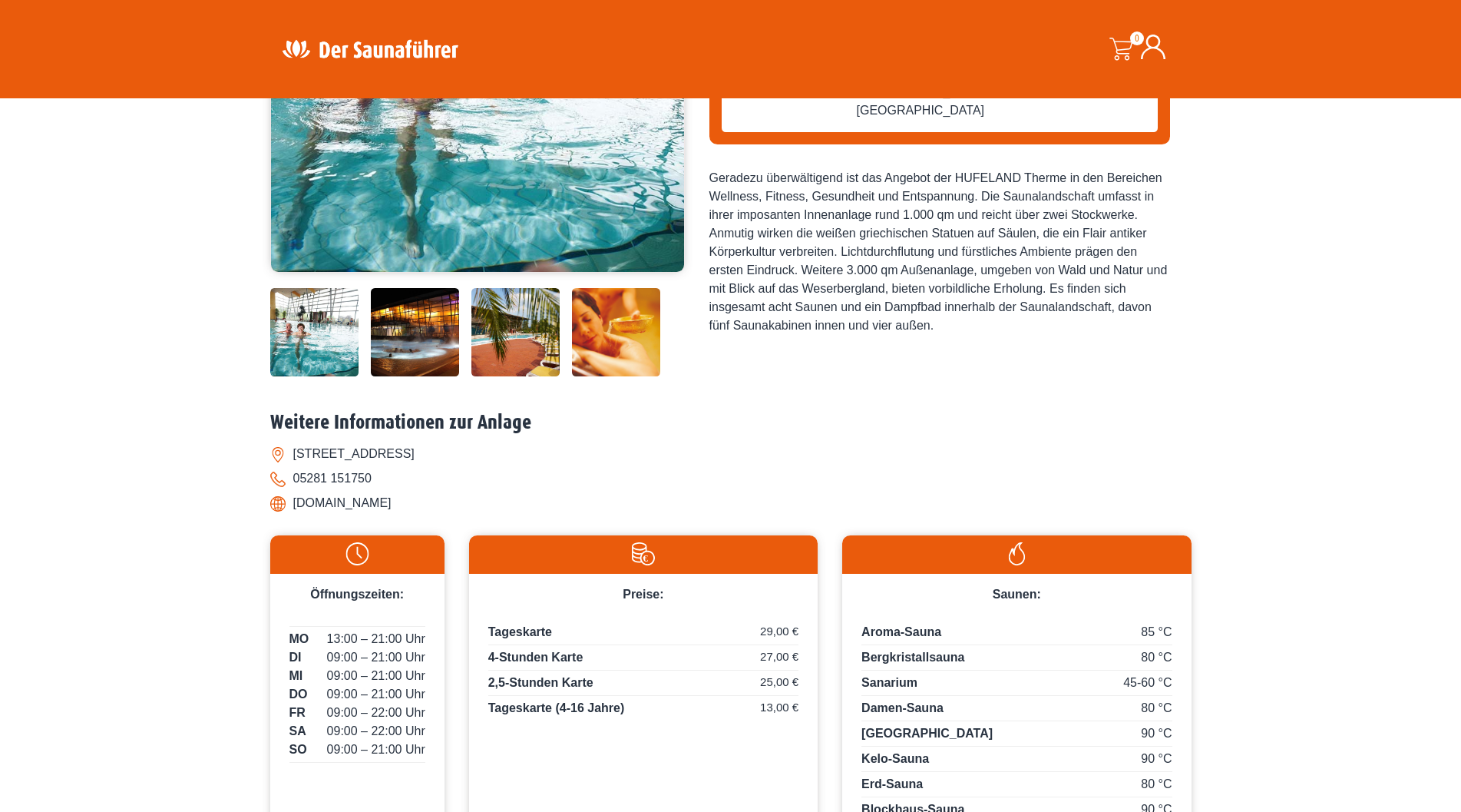
scroll to position [230, 0]
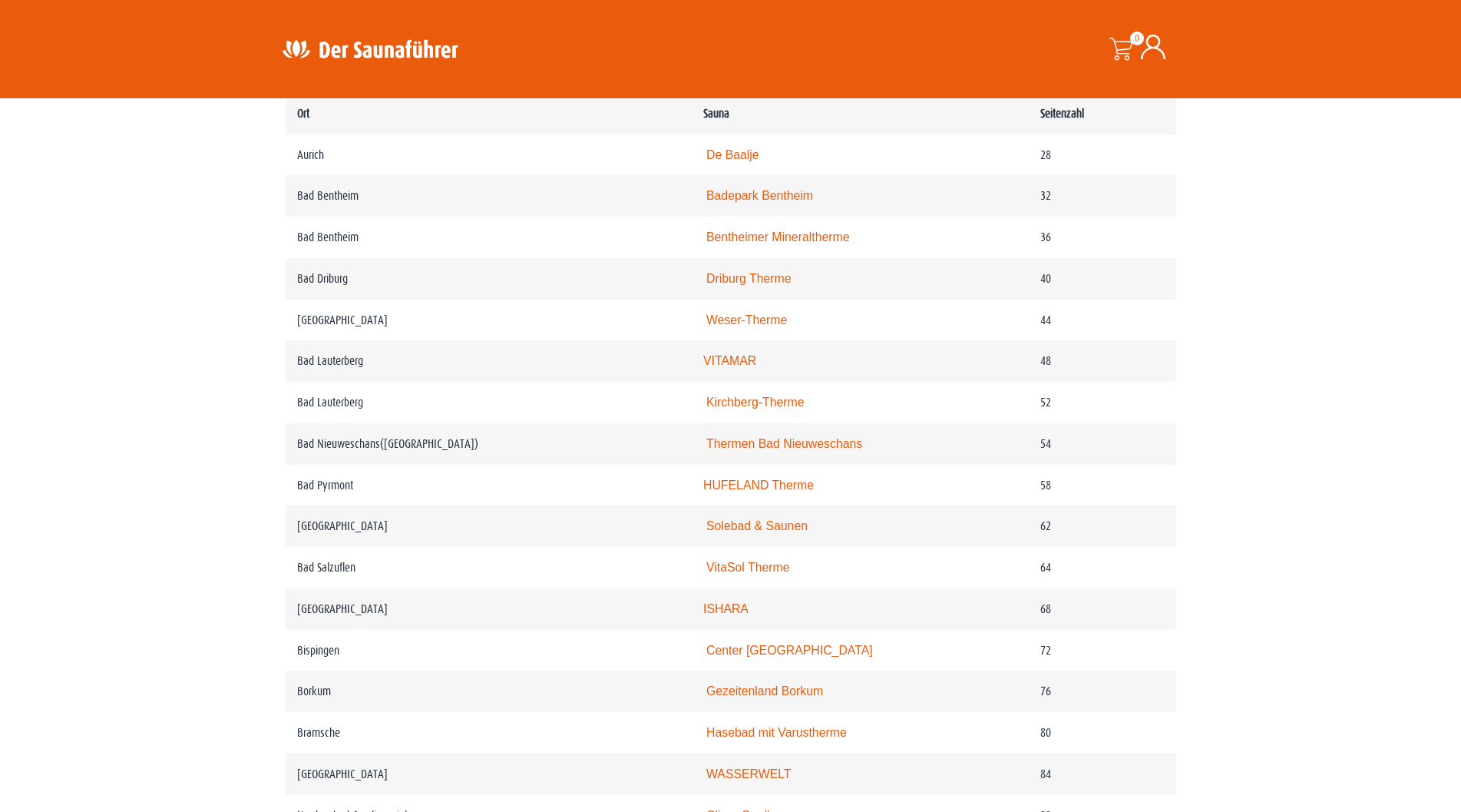
scroll to position [922, 0]
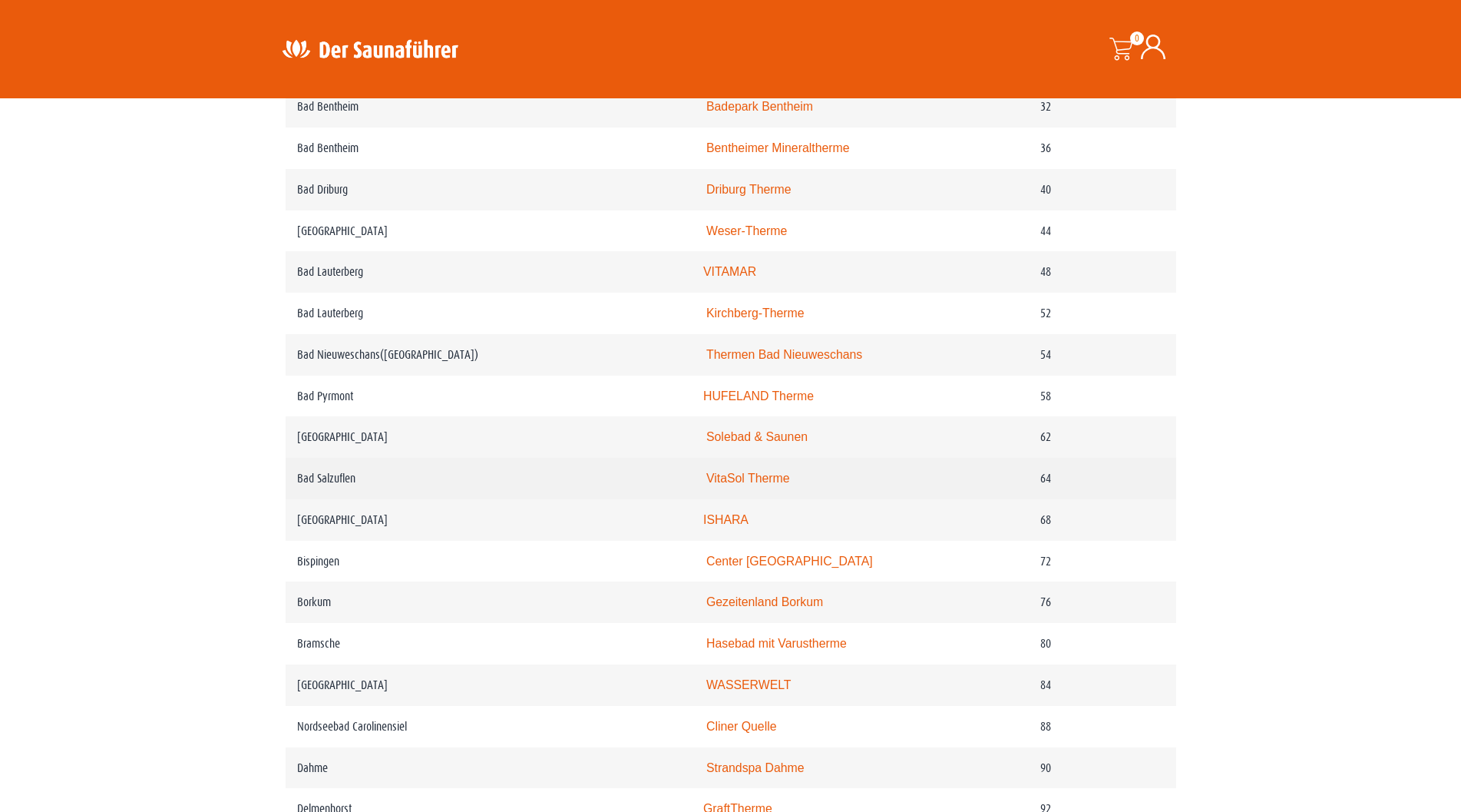
click at [752, 484] on link "VitaSol Therme" at bounding box center [748, 478] width 84 height 13
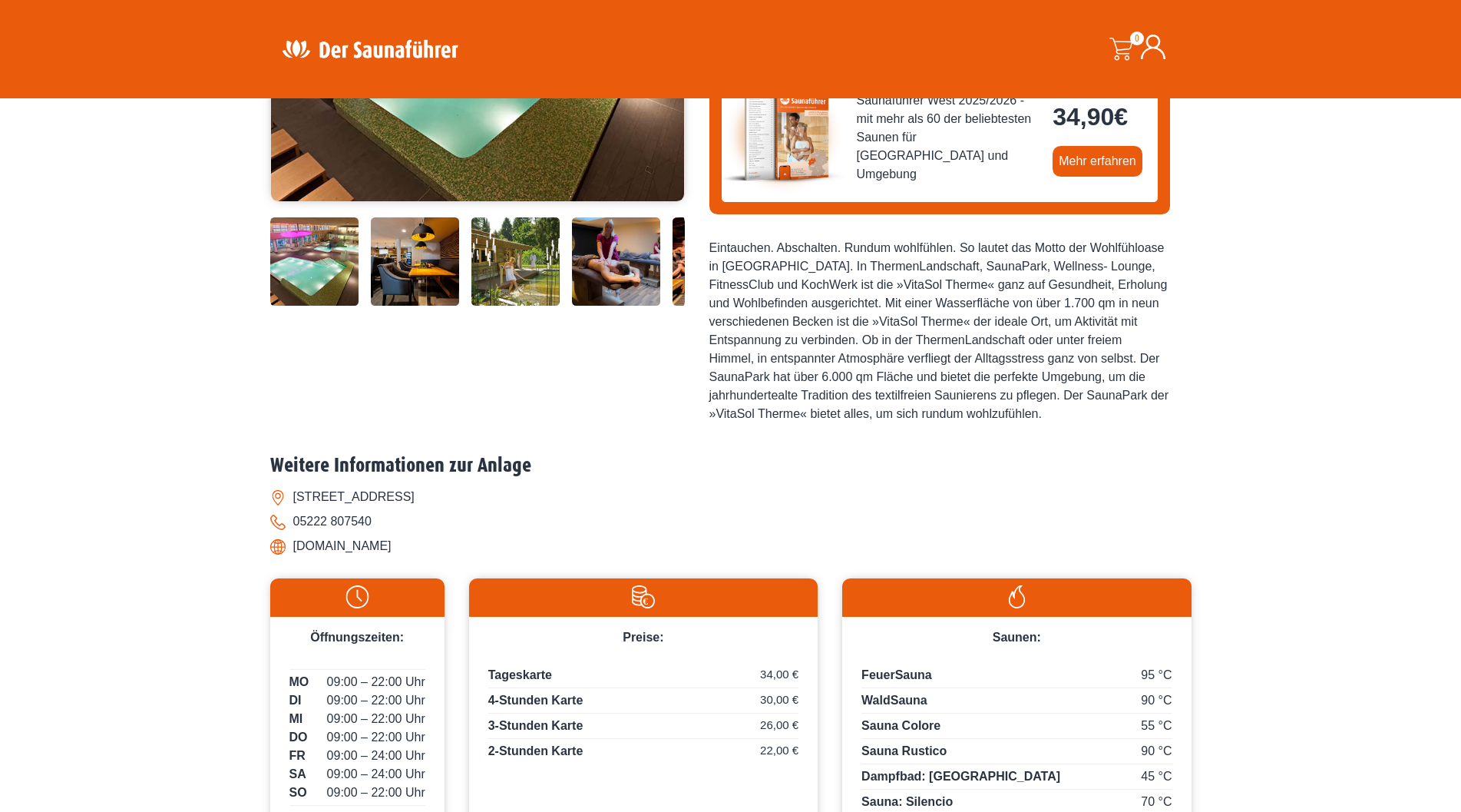
scroll to position [384, 0]
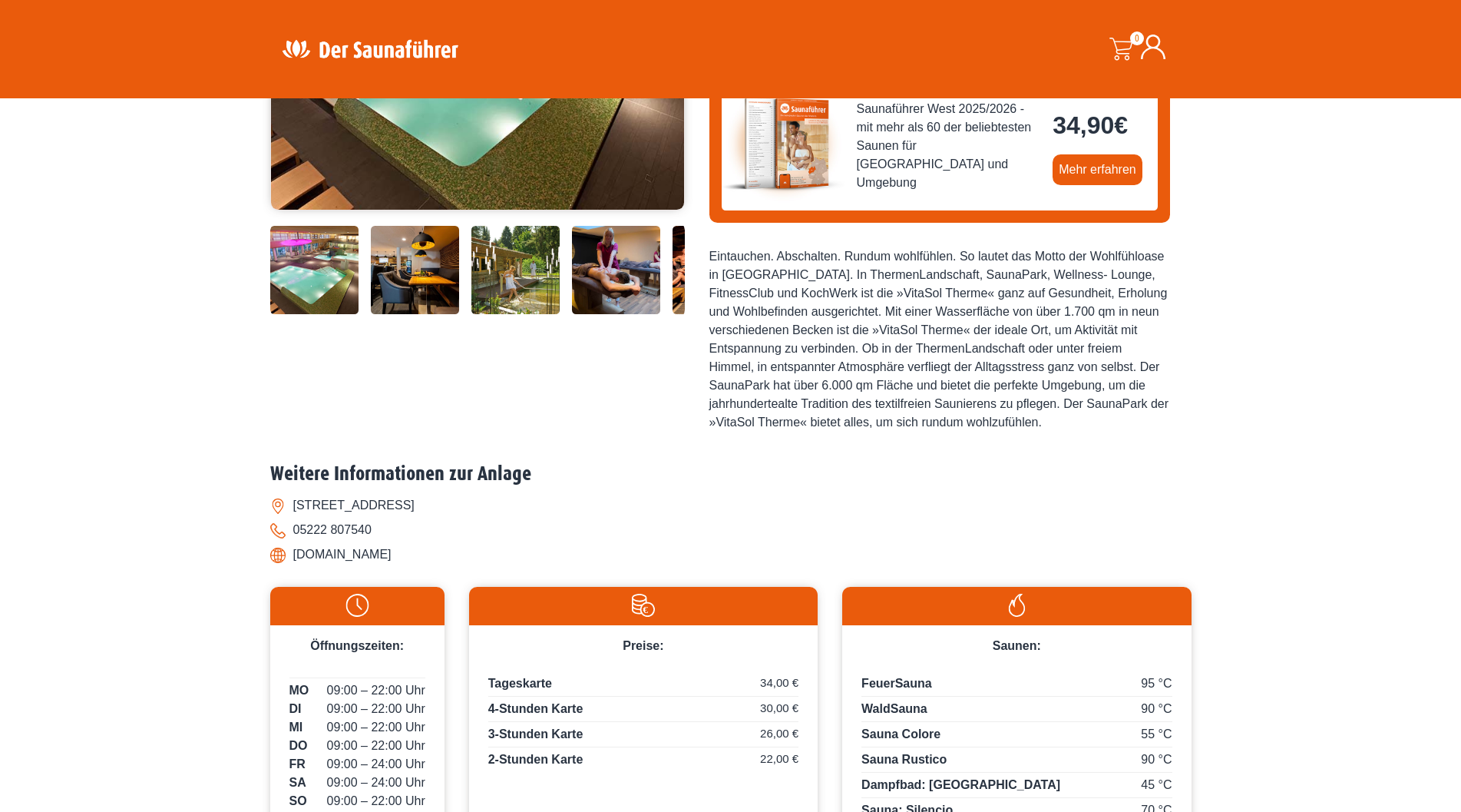
drag, startPoint x: 295, startPoint y: 466, endPoint x: 460, endPoint y: 455, distance: 165.4
click at [542, 493] on li "[STREET_ADDRESS]" at bounding box center [731, 506] width 922 height 25
copy li "[STREET_ADDRESS]"
